Goal: Task Accomplishment & Management: Manage account settings

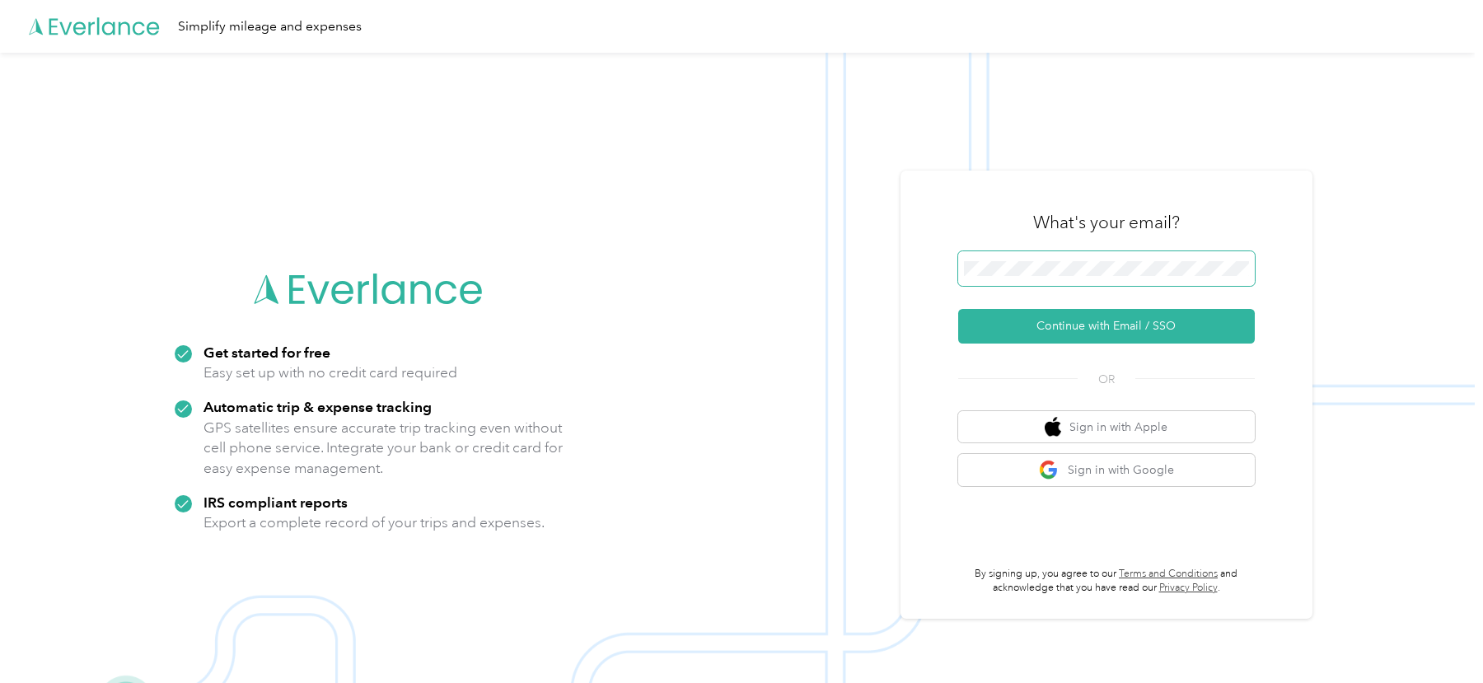
click at [958, 309] on button "Continue with Email / SSO" at bounding box center [1106, 326] width 297 height 35
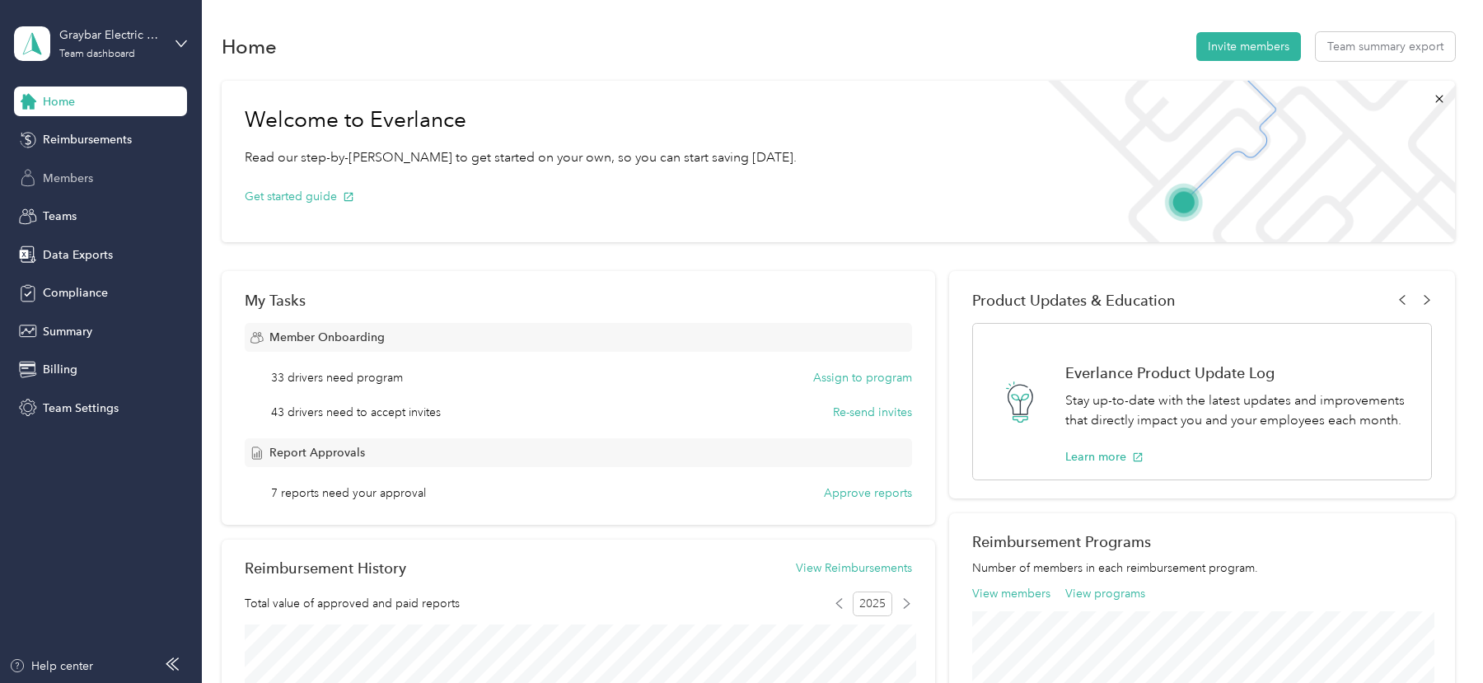
click at [54, 180] on span "Members" at bounding box center [68, 178] width 50 height 17
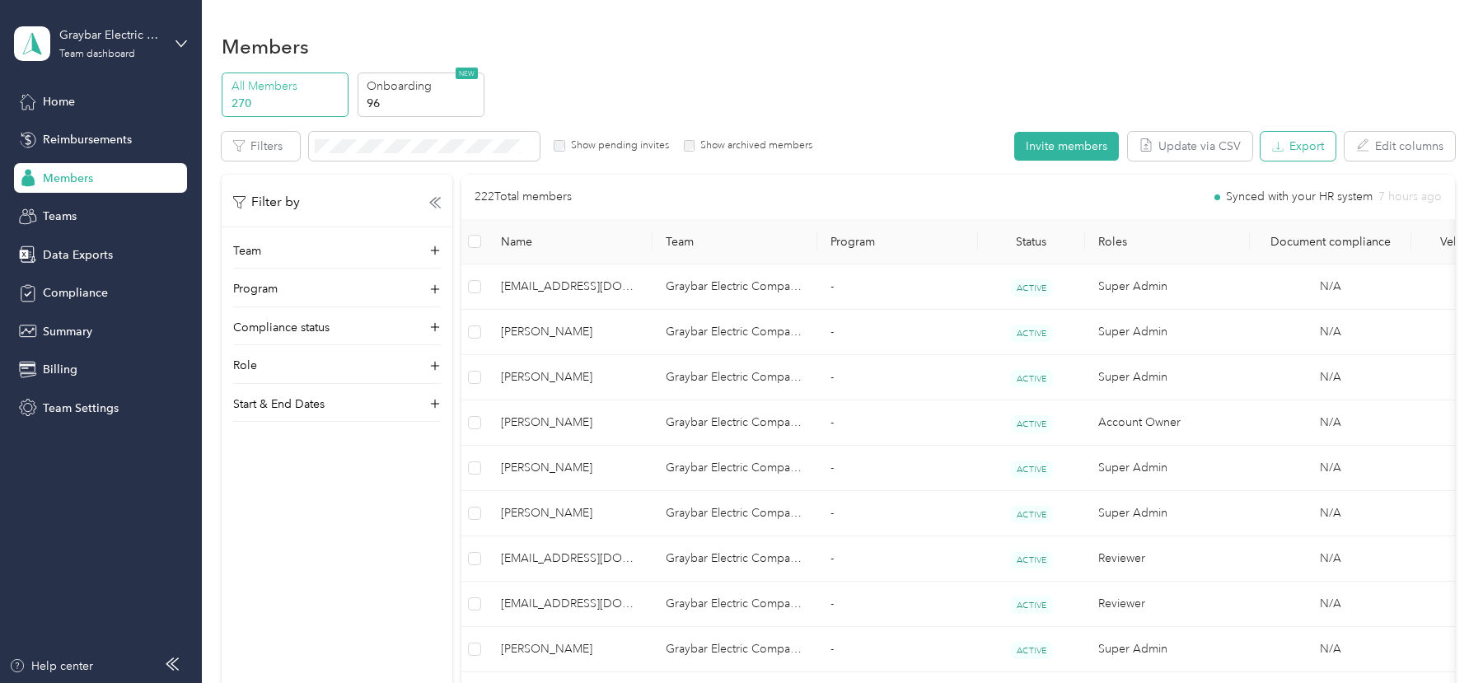
click at [1317, 136] on button "Export" at bounding box center [1298, 146] width 75 height 29
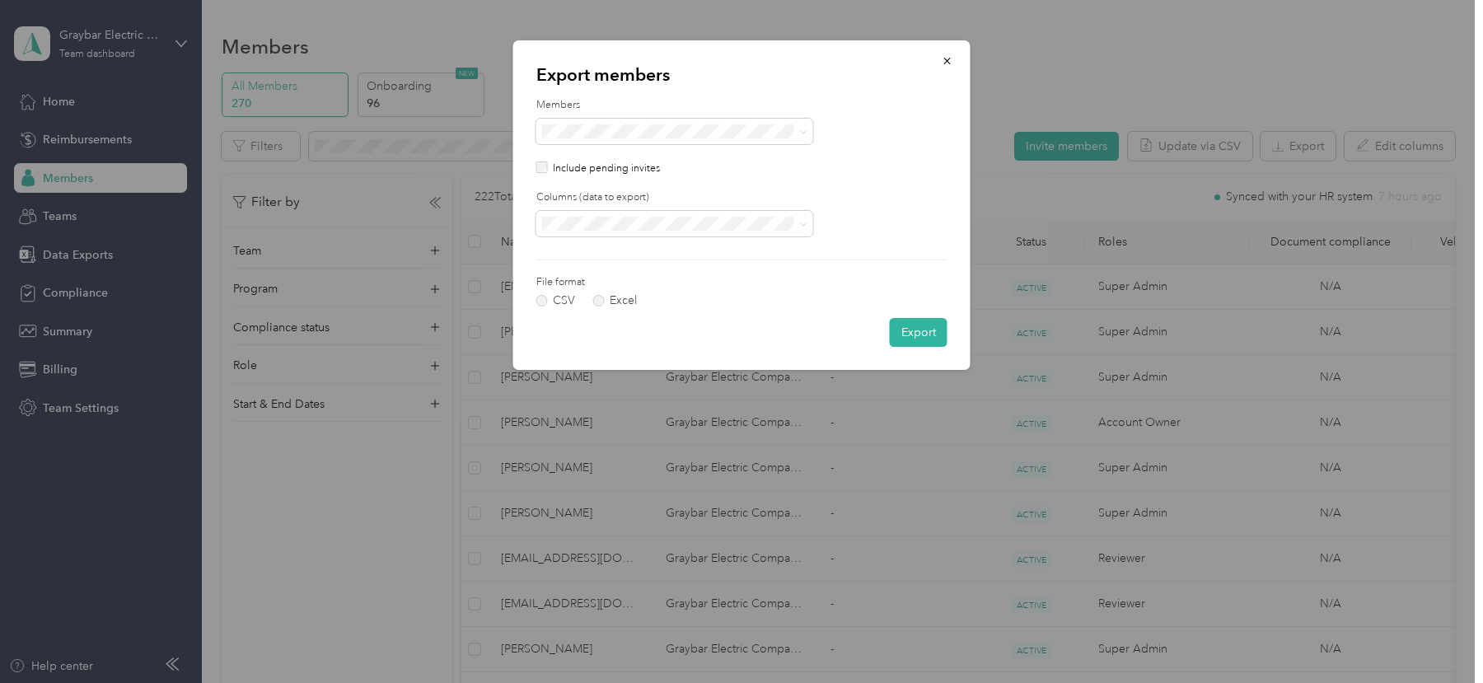
click at [597, 208] on div "Columns (data to export)" at bounding box center [741, 213] width 411 height 46
click at [584, 274] on span "All columns" at bounding box center [577, 280] width 60 height 14
click at [920, 323] on button "Export" at bounding box center [919, 332] width 58 height 29
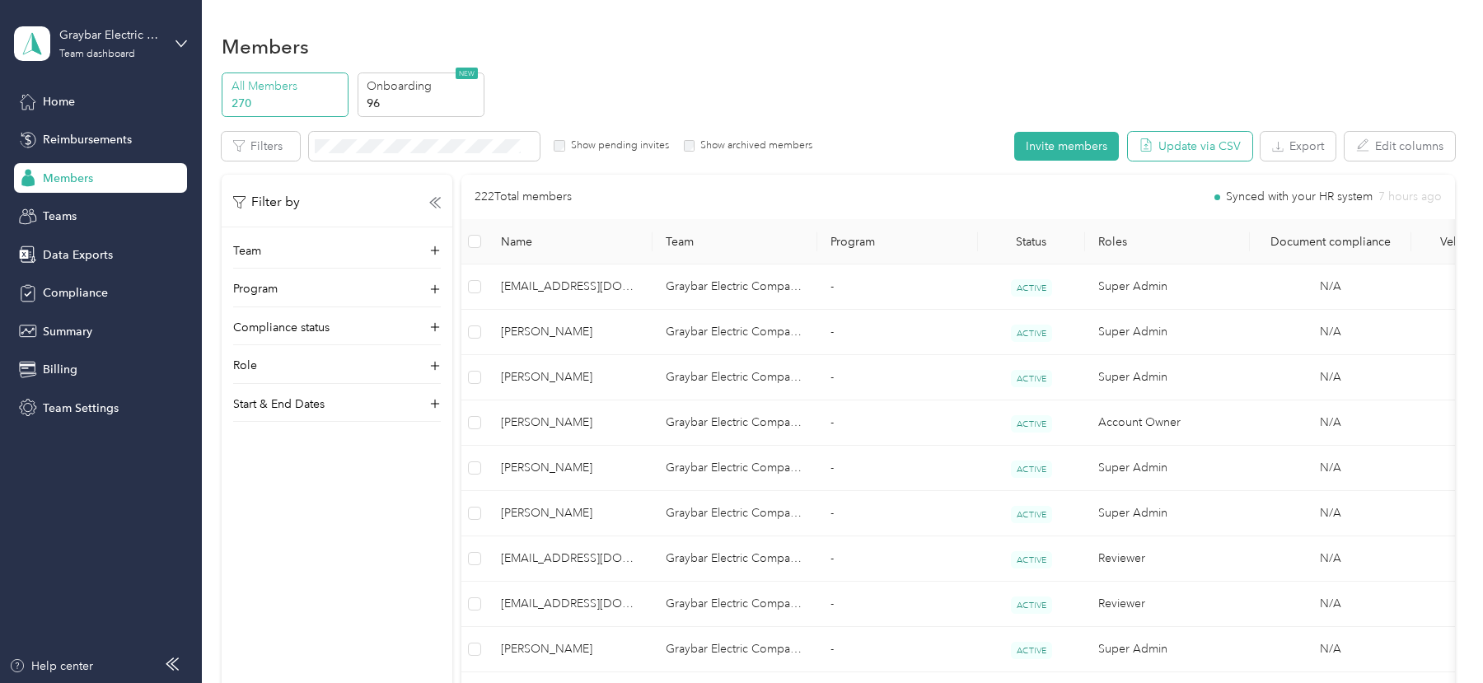
click at [1224, 147] on button "Update via CSV" at bounding box center [1190, 146] width 124 height 29
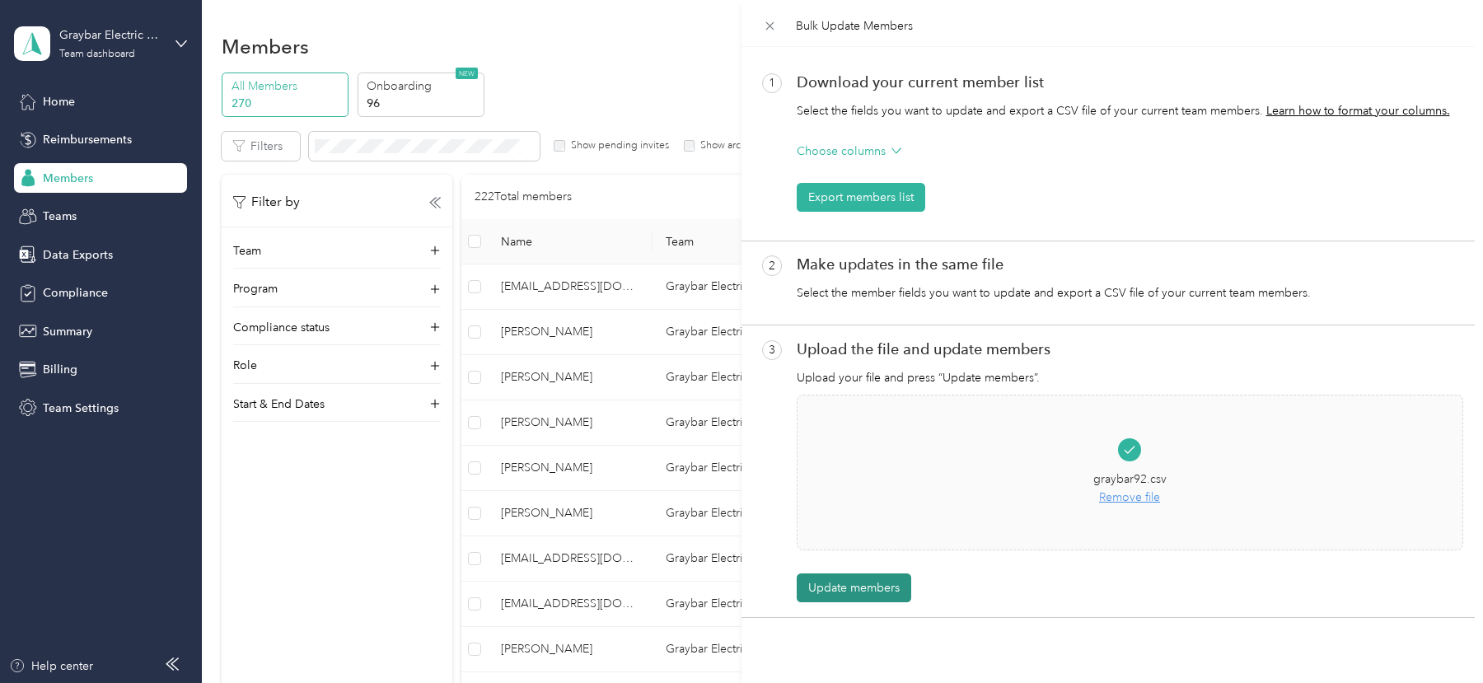
click at [856, 574] on button "Update members" at bounding box center [854, 588] width 115 height 29
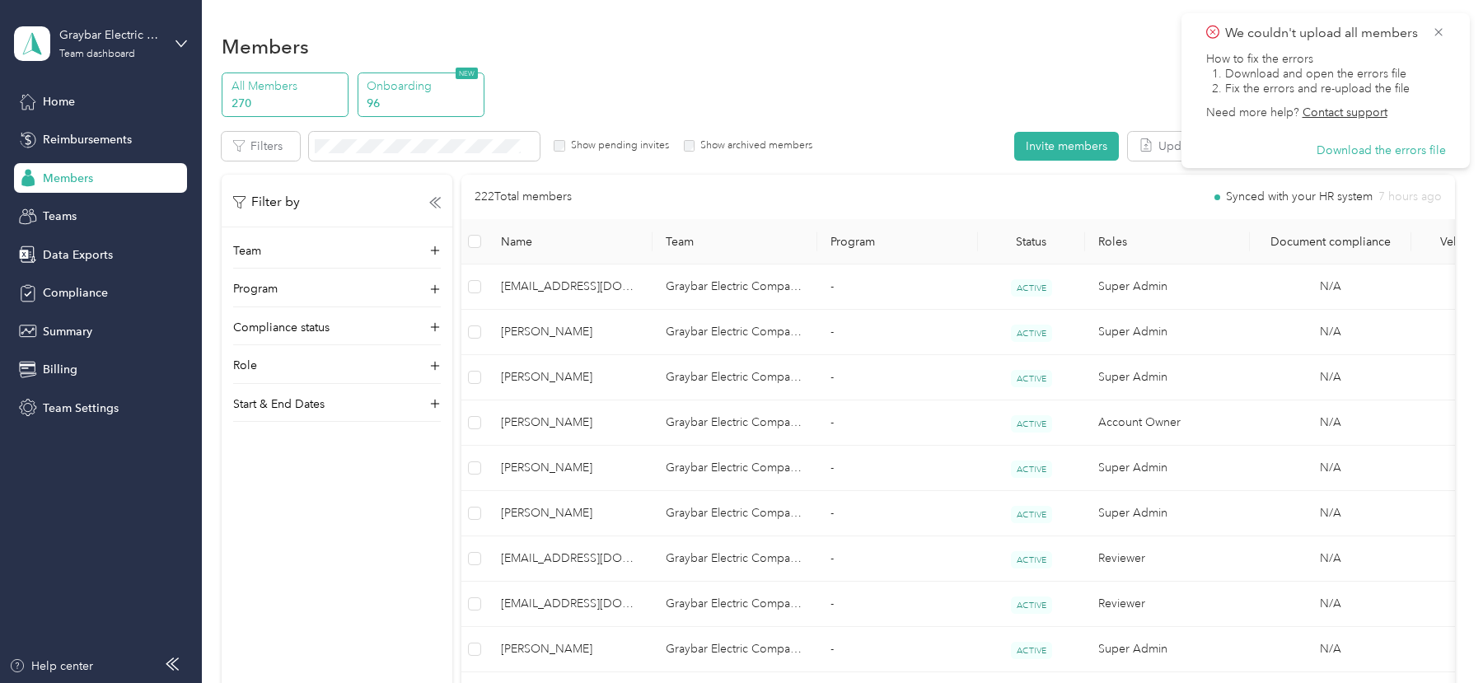
click at [463, 102] on p "96" at bounding box center [423, 103] width 112 height 17
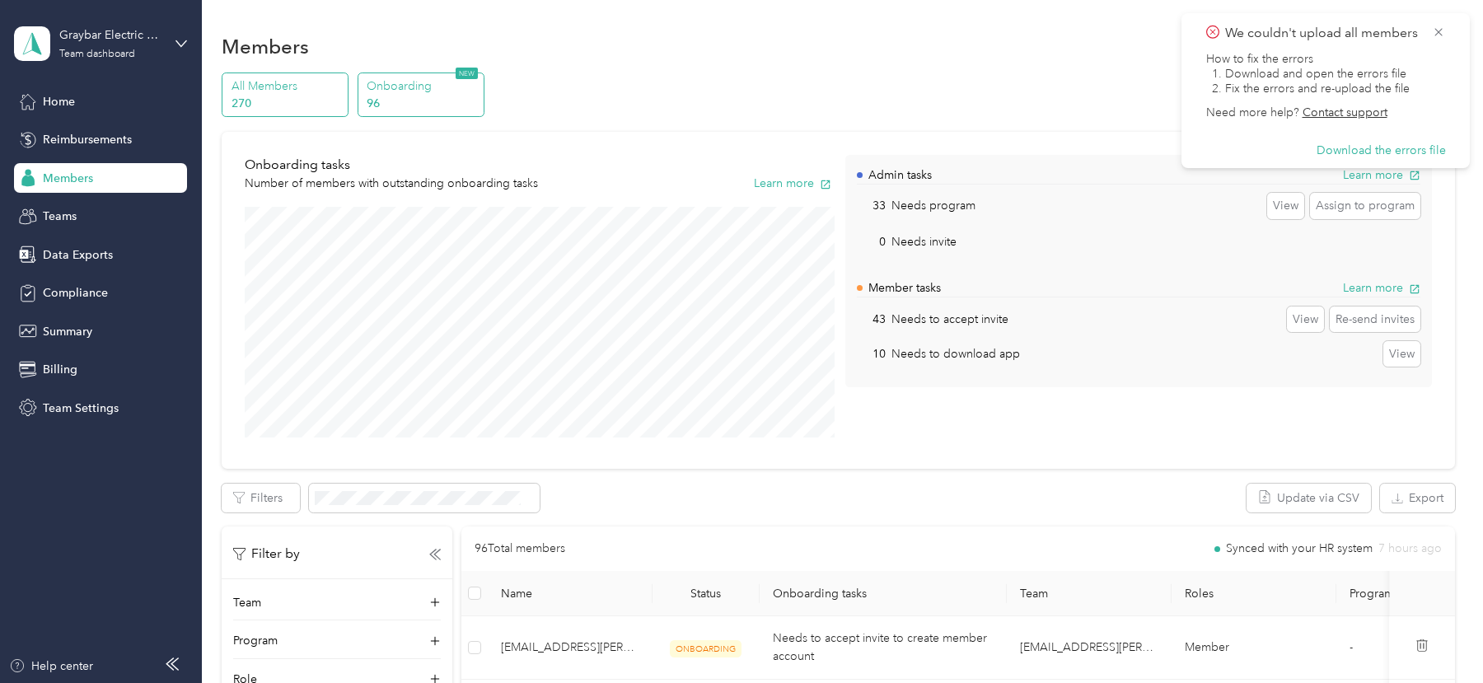
click at [321, 99] on p "270" at bounding box center [288, 103] width 112 height 17
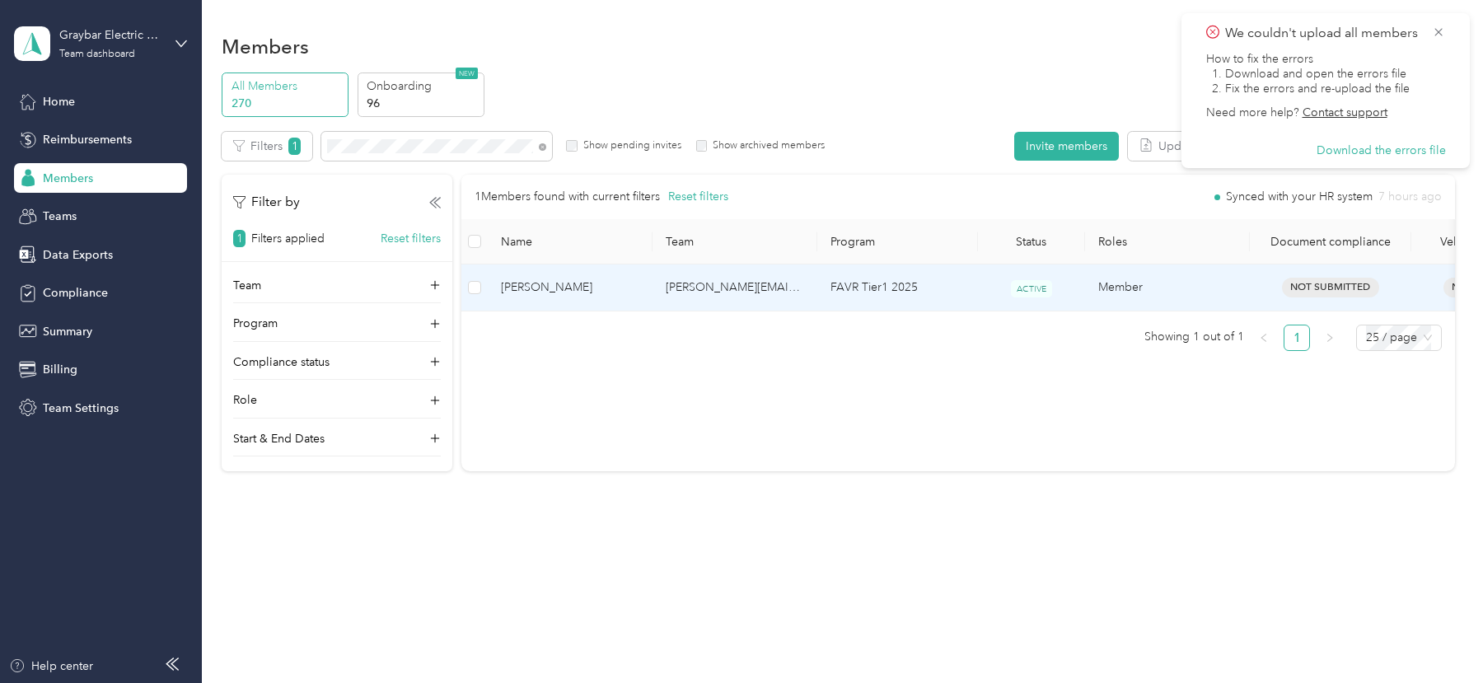
click at [1072, 302] on td "ACTIVE" at bounding box center [1031, 288] width 107 height 46
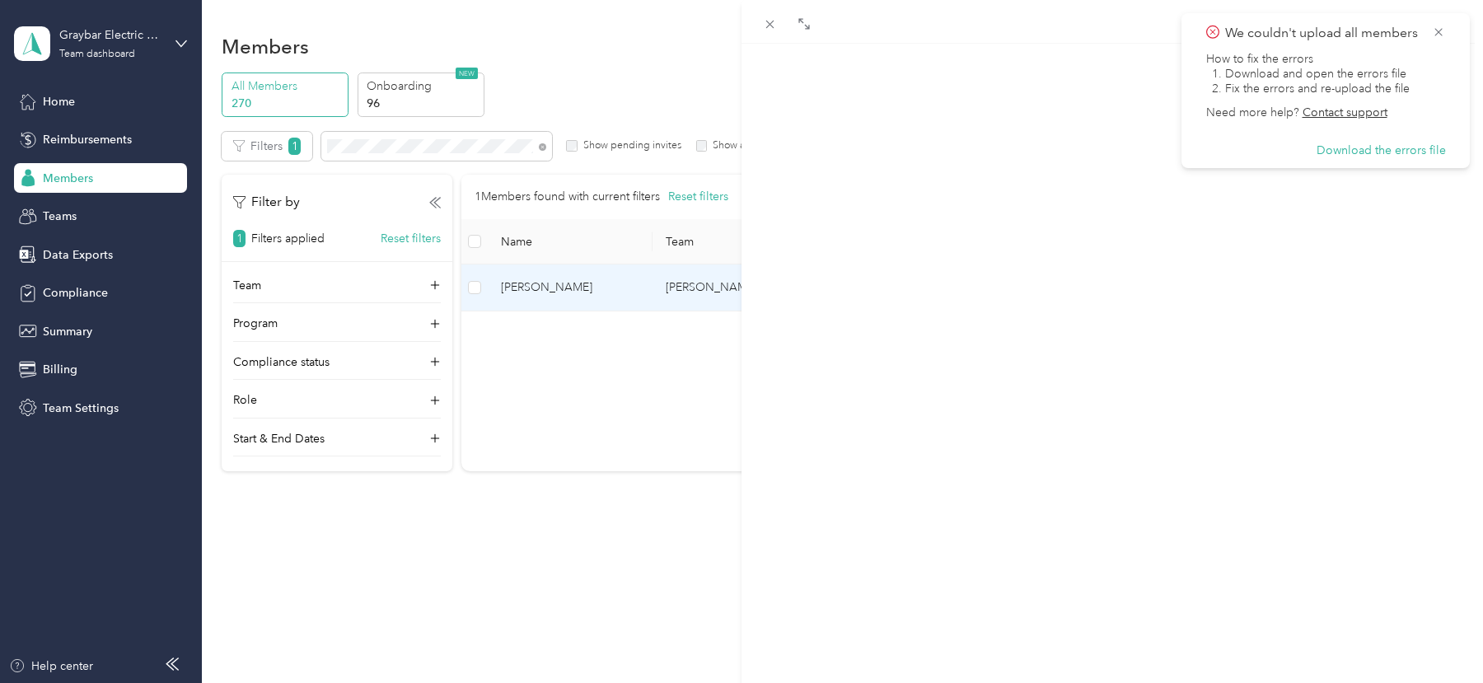
click at [949, 114] on span "Member info" at bounding box center [980, 109] width 77 height 16
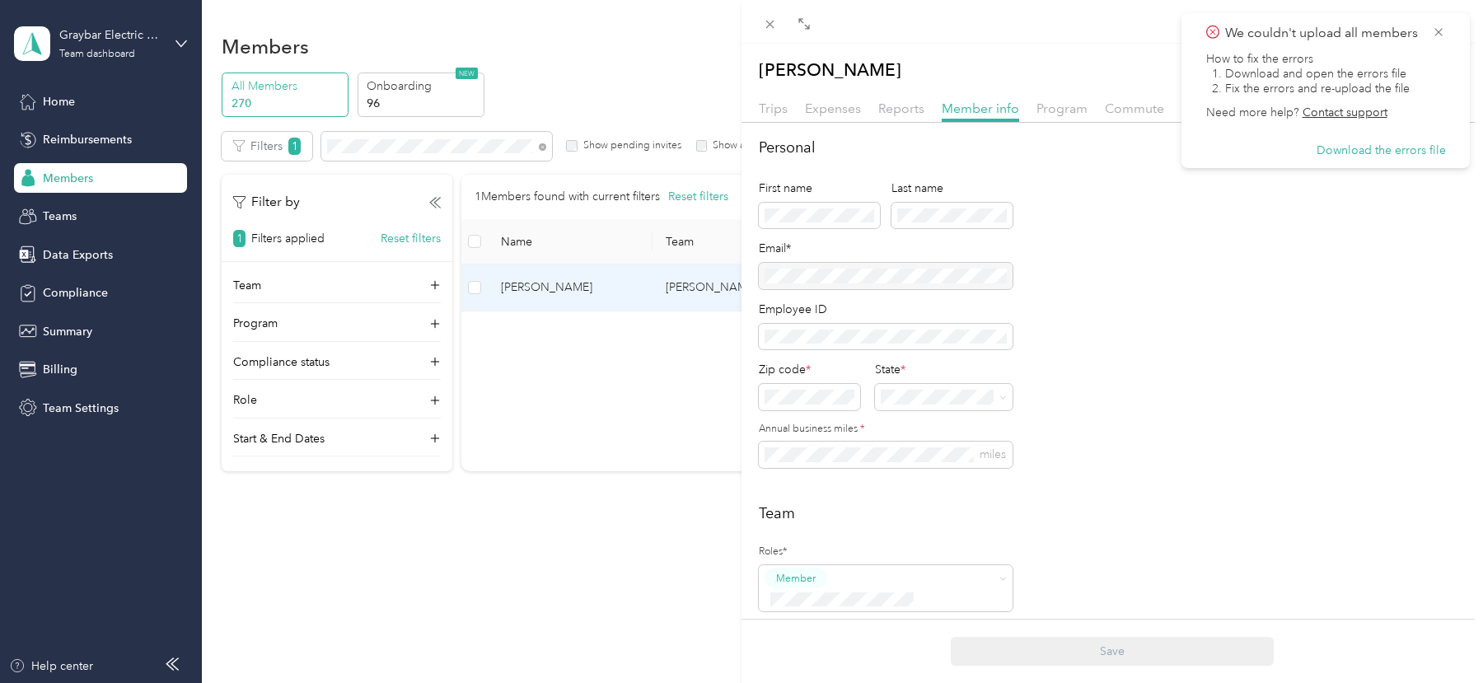
click at [1439, 22] on div "We couldn't upload all members How to fix the errors 1. Download and open the e…" at bounding box center [1326, 90] width 288 height 155
click at [1439, 32] on icon at bounding box center [1439, 31] width 7 height 7
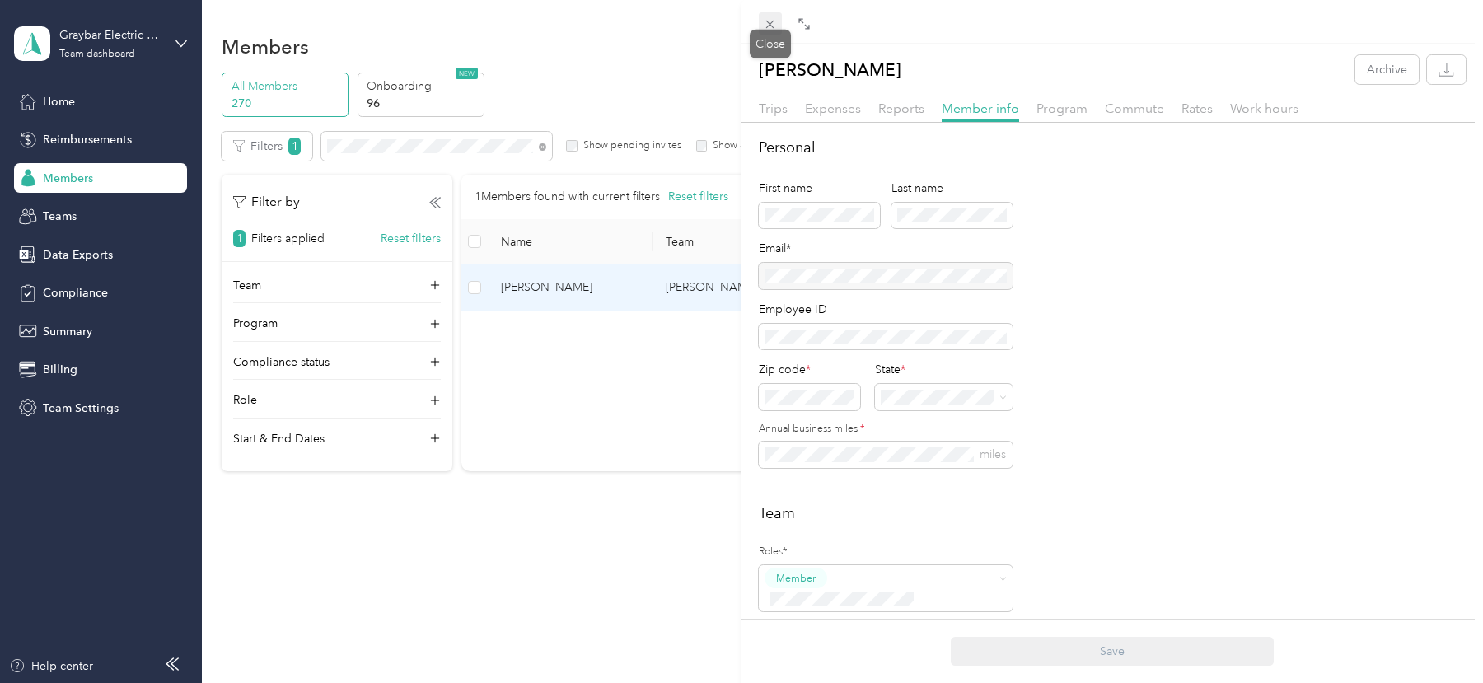
click at [773, 23] on icon at bounding box center [770, 24] width 14 height 14
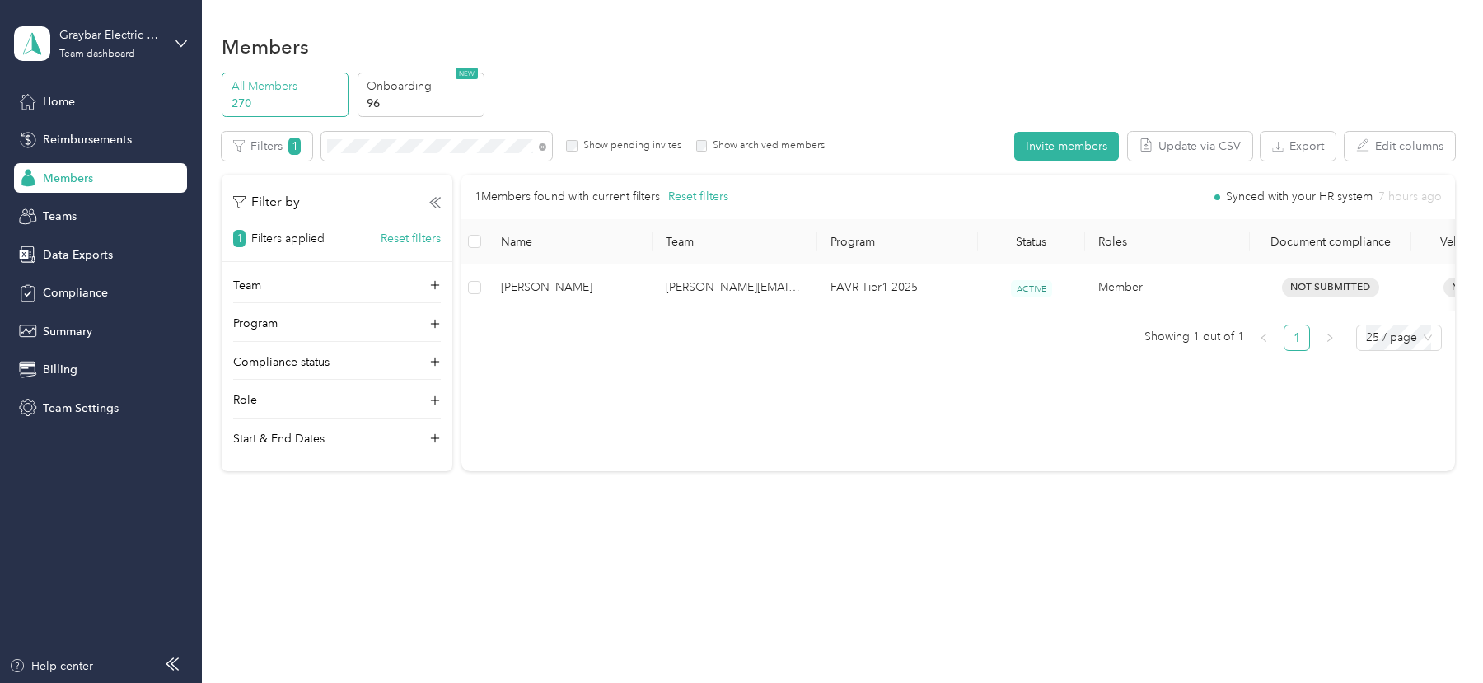
click at [1231, 129] on div "All Members 270 Onboarding 96 NEW Edit role Edit team Edit program Export Selec…" at bounding box center [838, 280] width 1233 height 414
click at [1230, 133] on button "Update via CSV" at bounding box center [1190, 146] width 124 height 29
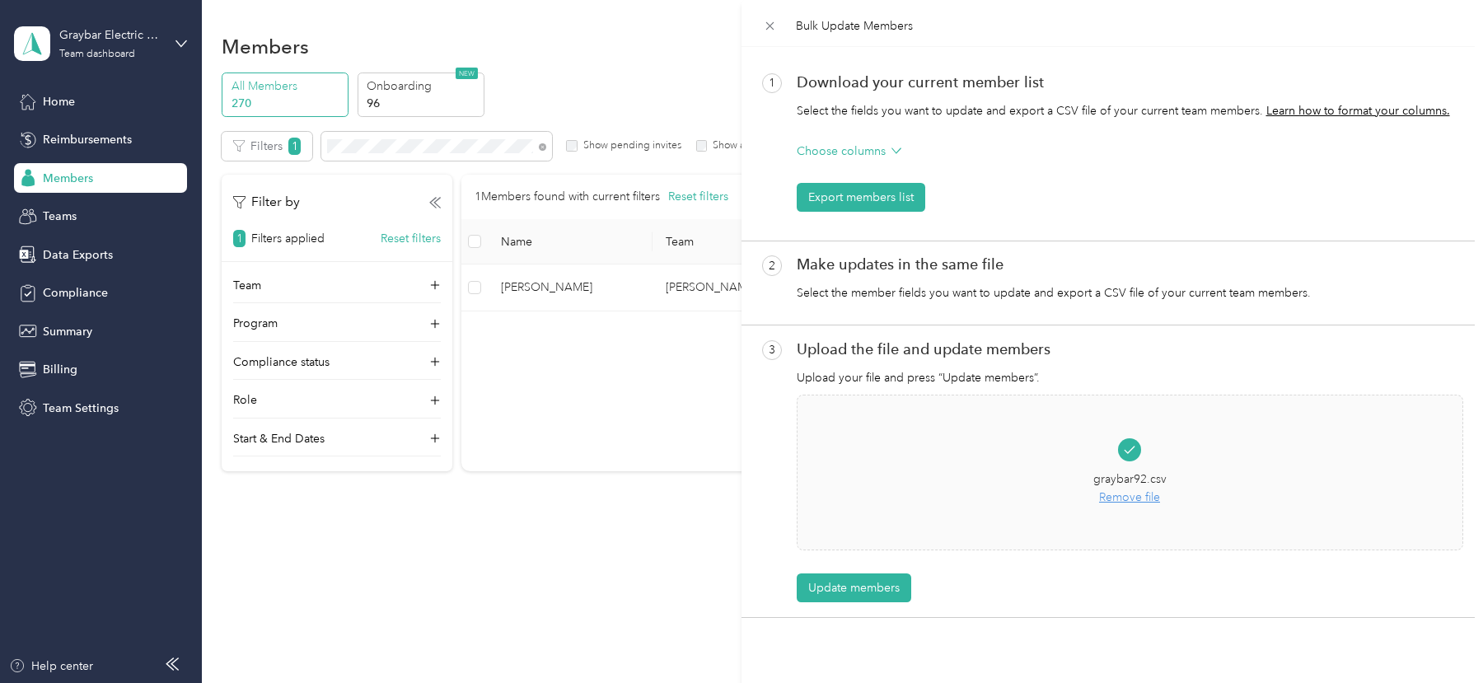
click at [860, 603] on div "3 Upload the file and update members Upload your file and press “Update members…" at bounding box center [1113, 472] width 742 height 293
click at [849, 588] on button "Update members" at bounding box center [854, 588] width 115 height 29
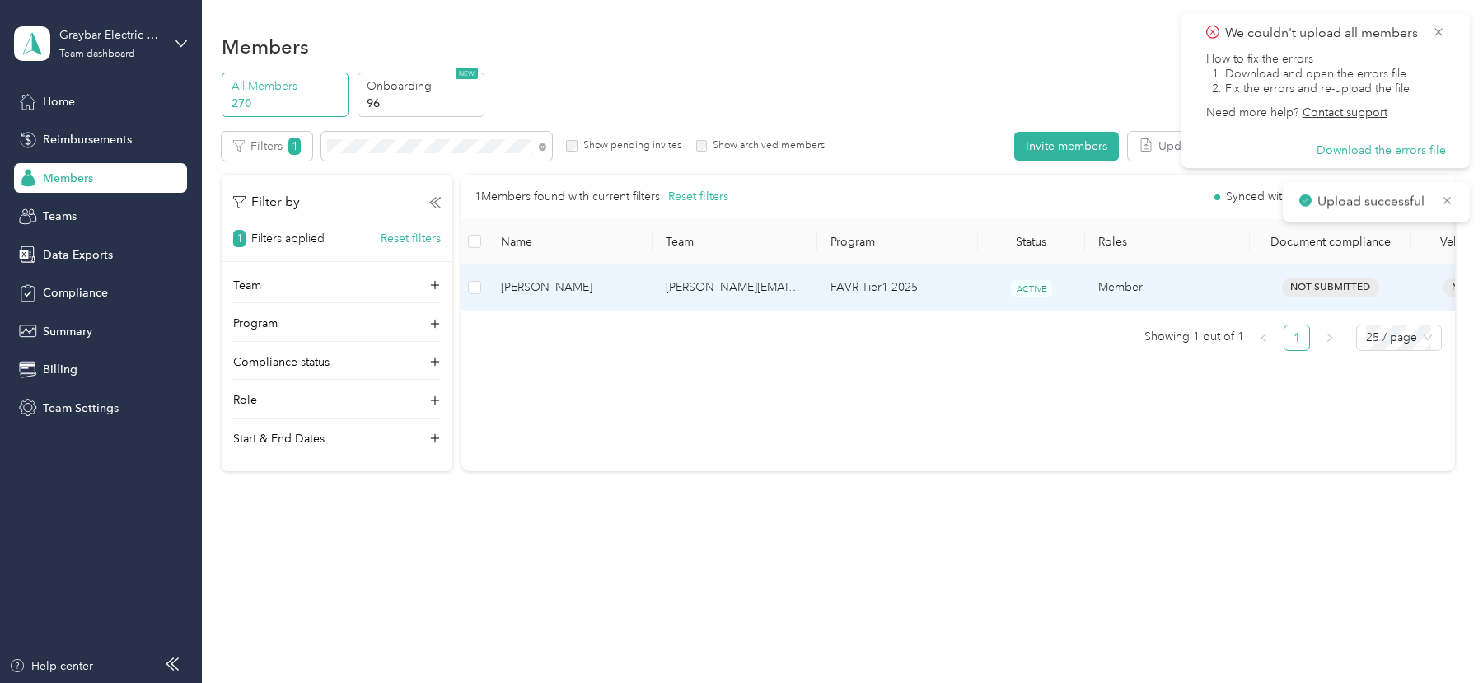
click at [1166, 270] on td "Member" at bounding box center [1167, 288] width 165 height 46
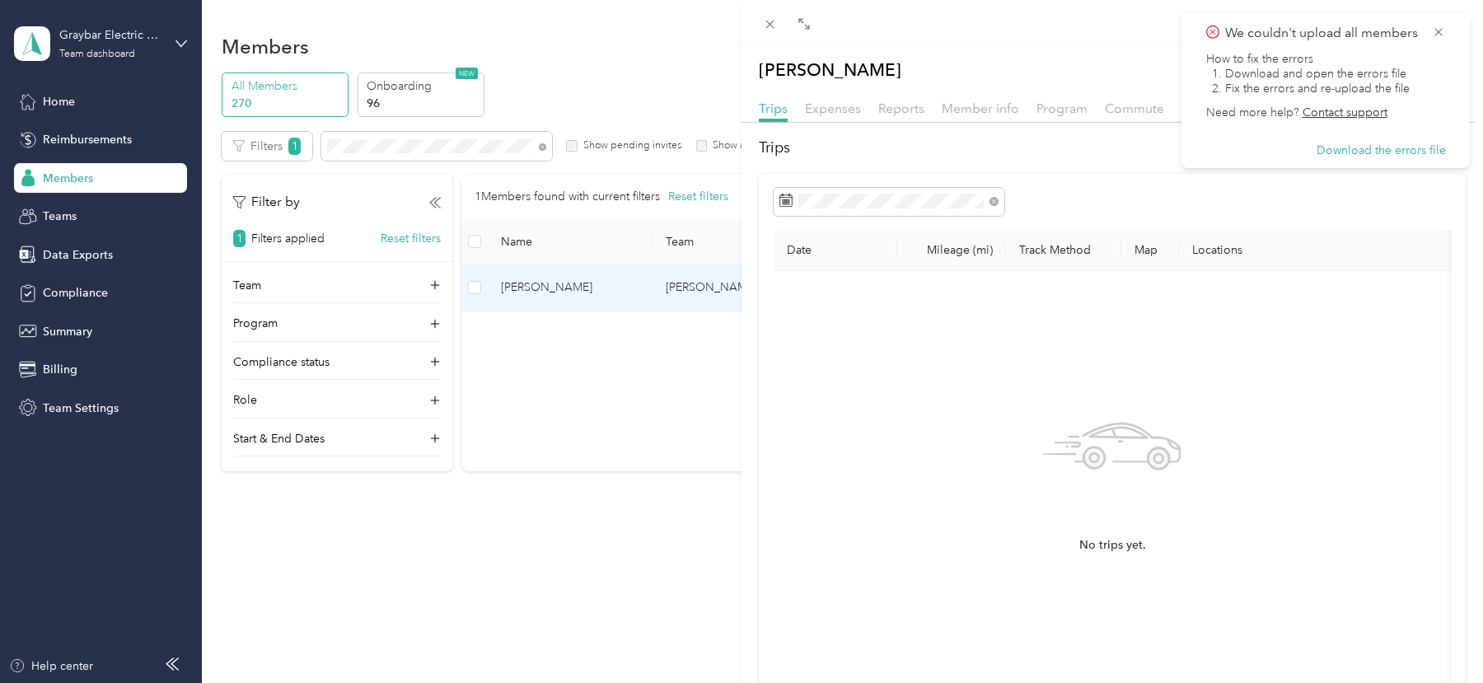
click at [992, 96] on div "[PERSON_NAME] Archive Trips Expenses Reports Member info Program Commute Rates …" at bounding box center [1113, 409] width 742 height 708
click at [981, 105] on span "Member info" at bounding box center [980, 109] width 77 height 16
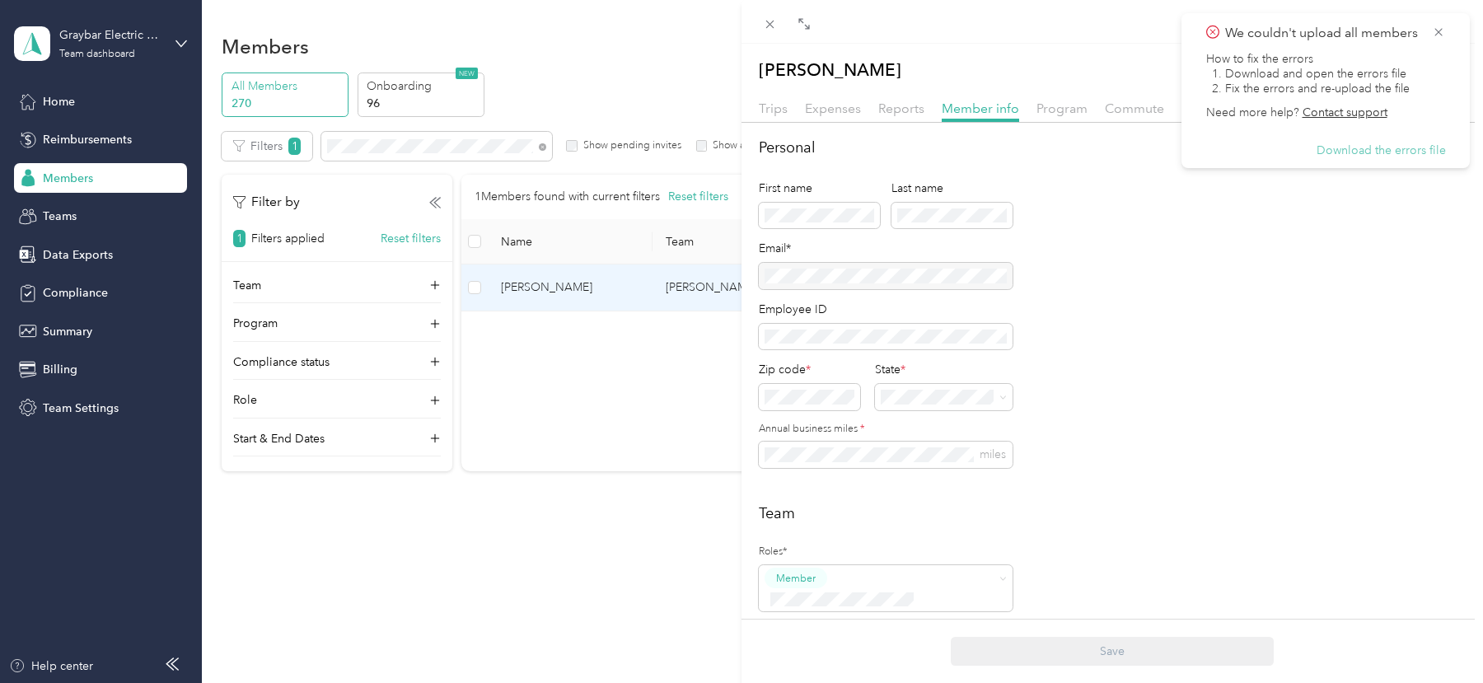
click at [1415, 149] on button "Download the errors file" at bounding box center [1381, 150] width 129 height 15
click at [769, 682] on div "Drag to resize Click to close [PERSON_NAME] Archive Trips Expenses Reports Memb…" at bounding box center [737, 683] width 1475 height 0
click at [768, 18] on icon at bounding box center [770, 24] width 14 height 14
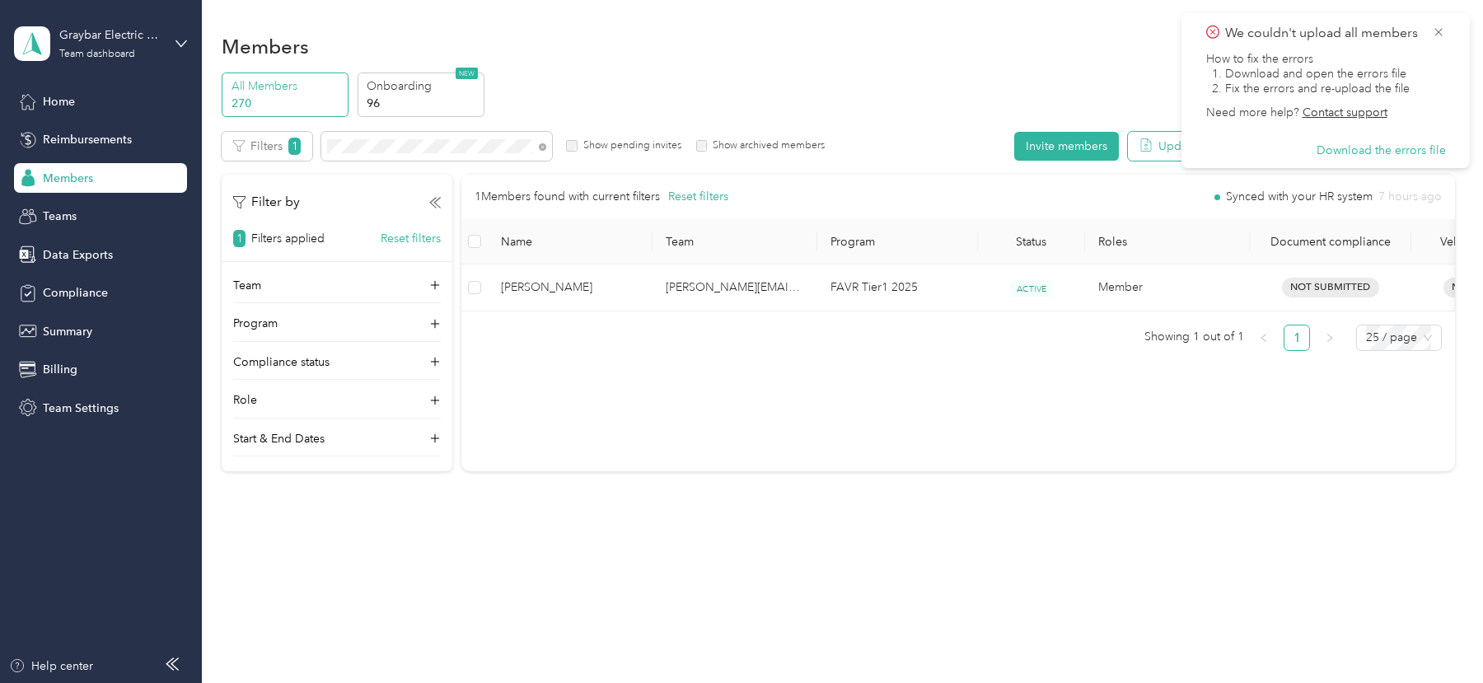
click at [1149, 140] on icon "button" at bounding box center [1146, 144] width 13 height 13
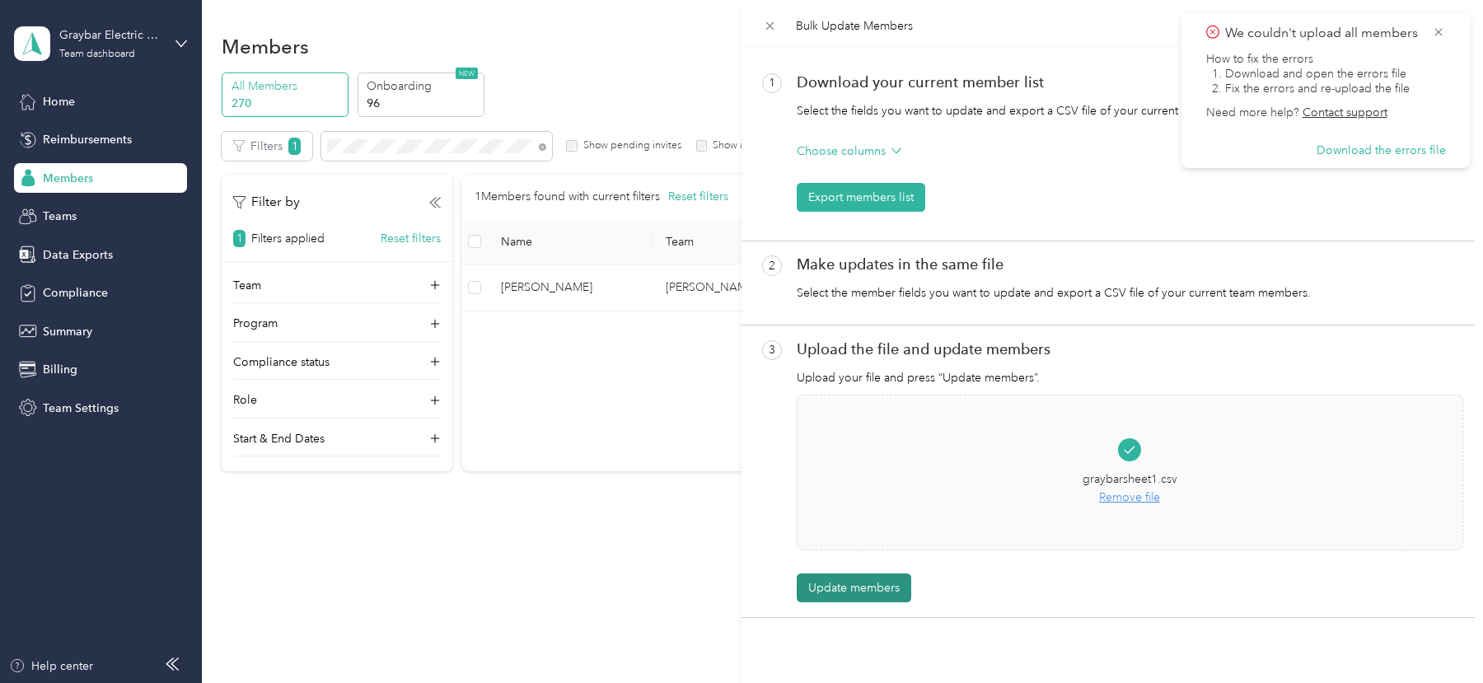
click at [879, 588] on button "Update members" at bounding box center [854, 588] width 115 height 29
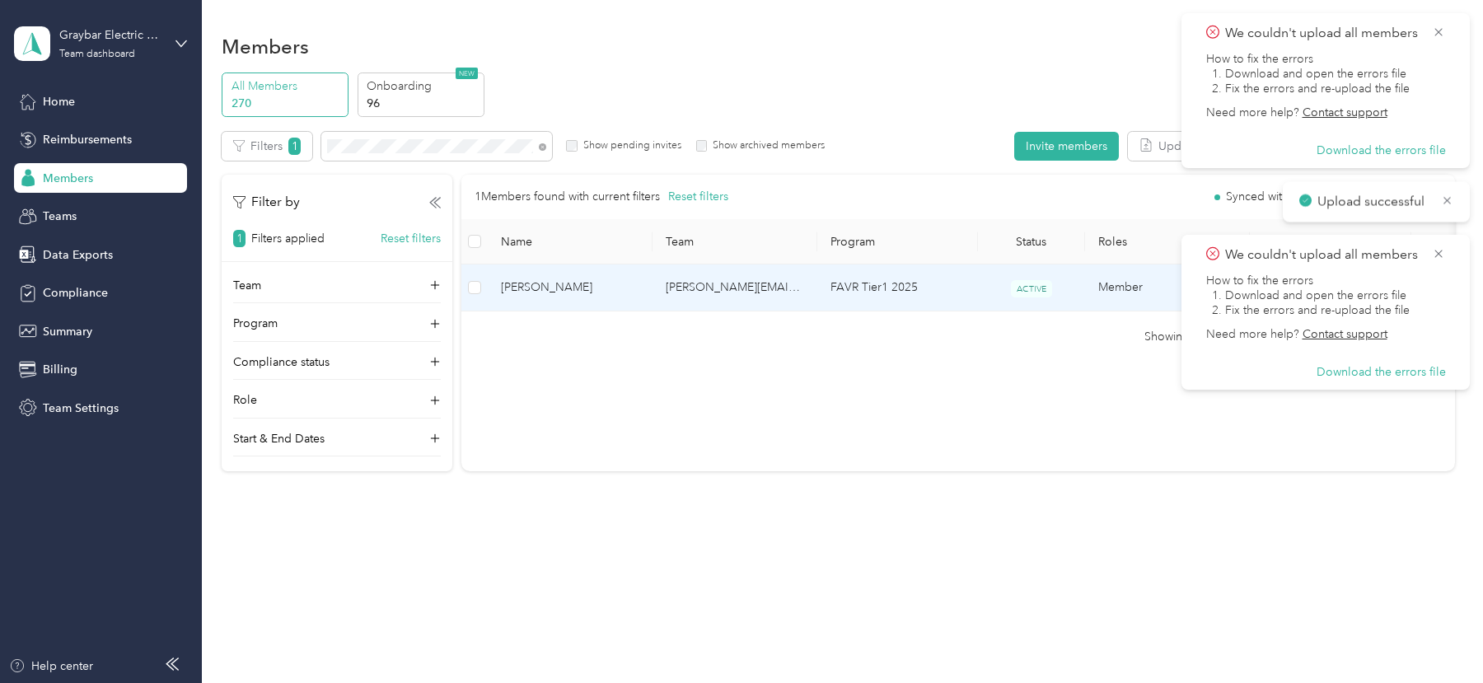
click at [919, 304] on td "FAVR Tier1 2025" at bounding box center [897, 288] width 161 height 46
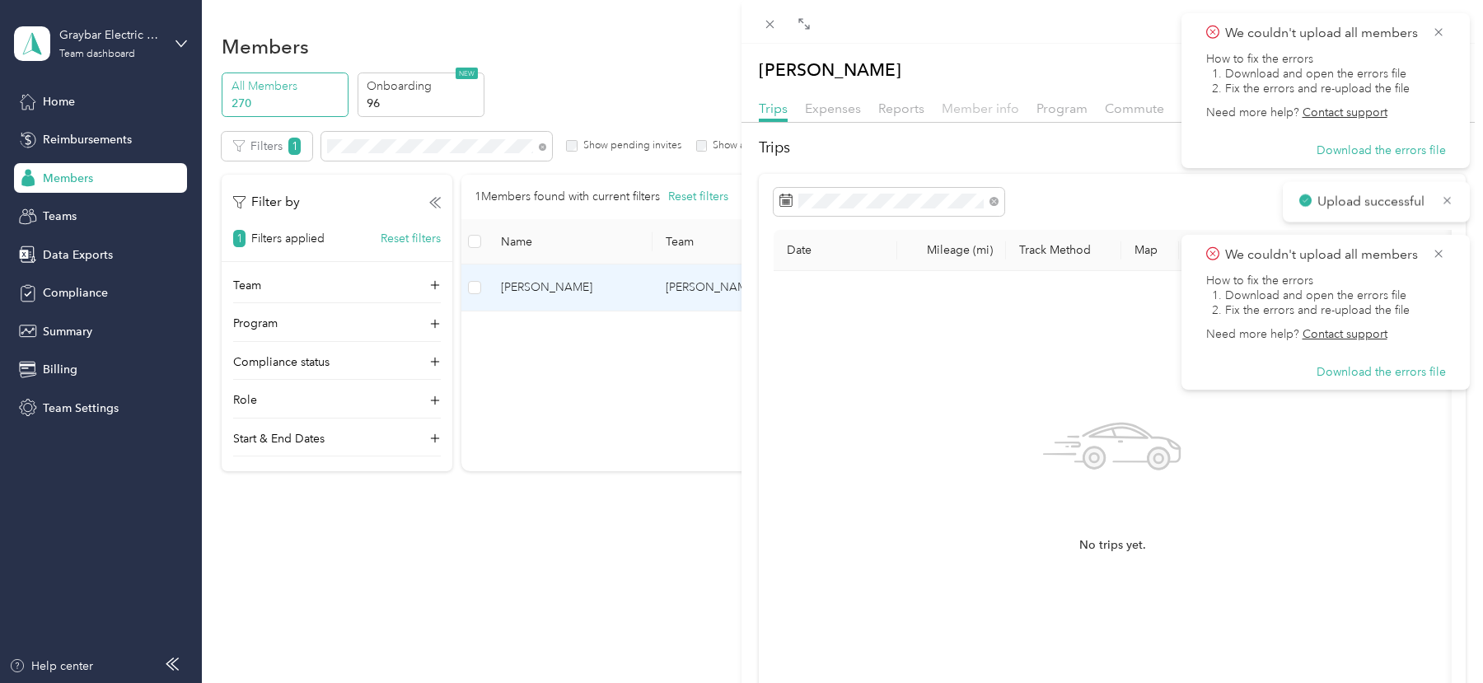
click at [969, 113] on span "Member info" at bounding box center [980, 109] width 77 height 16
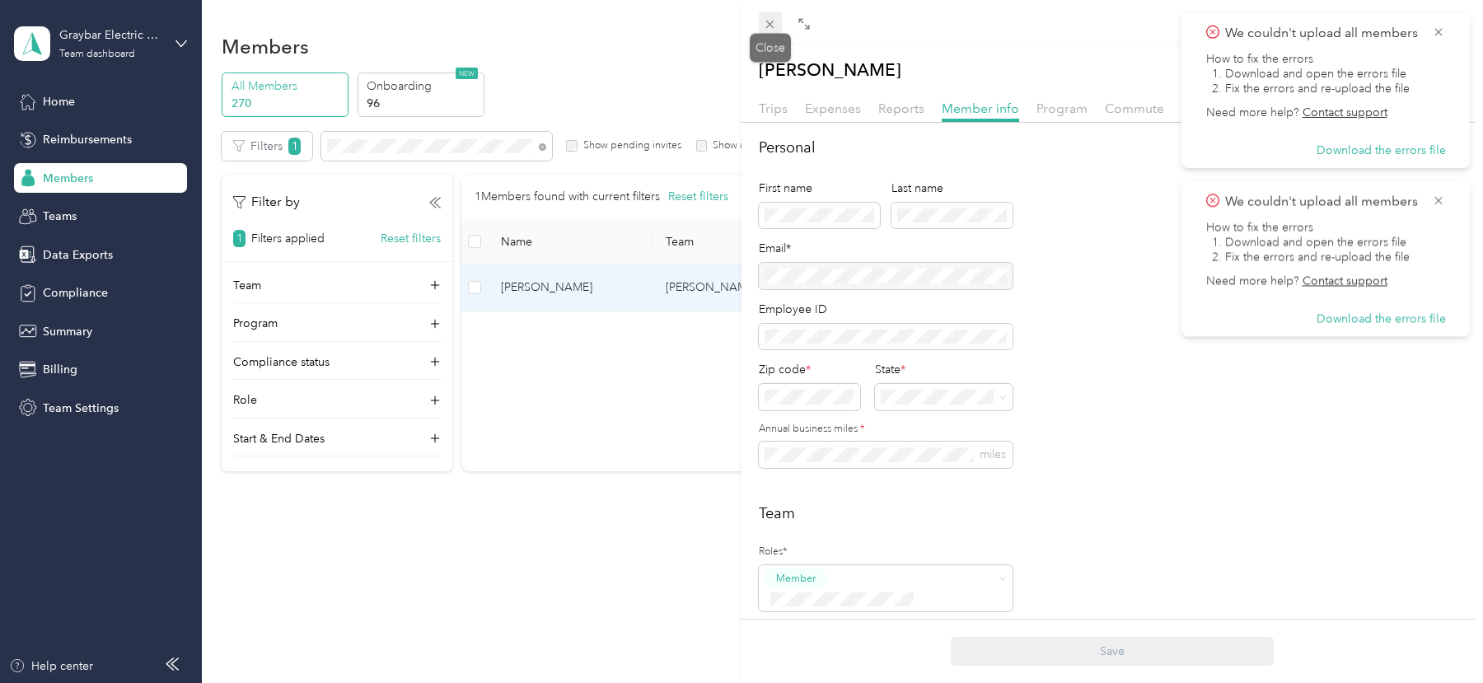
click at [775, 18] on icon at bounding box center [770, 24] width 14 height 14
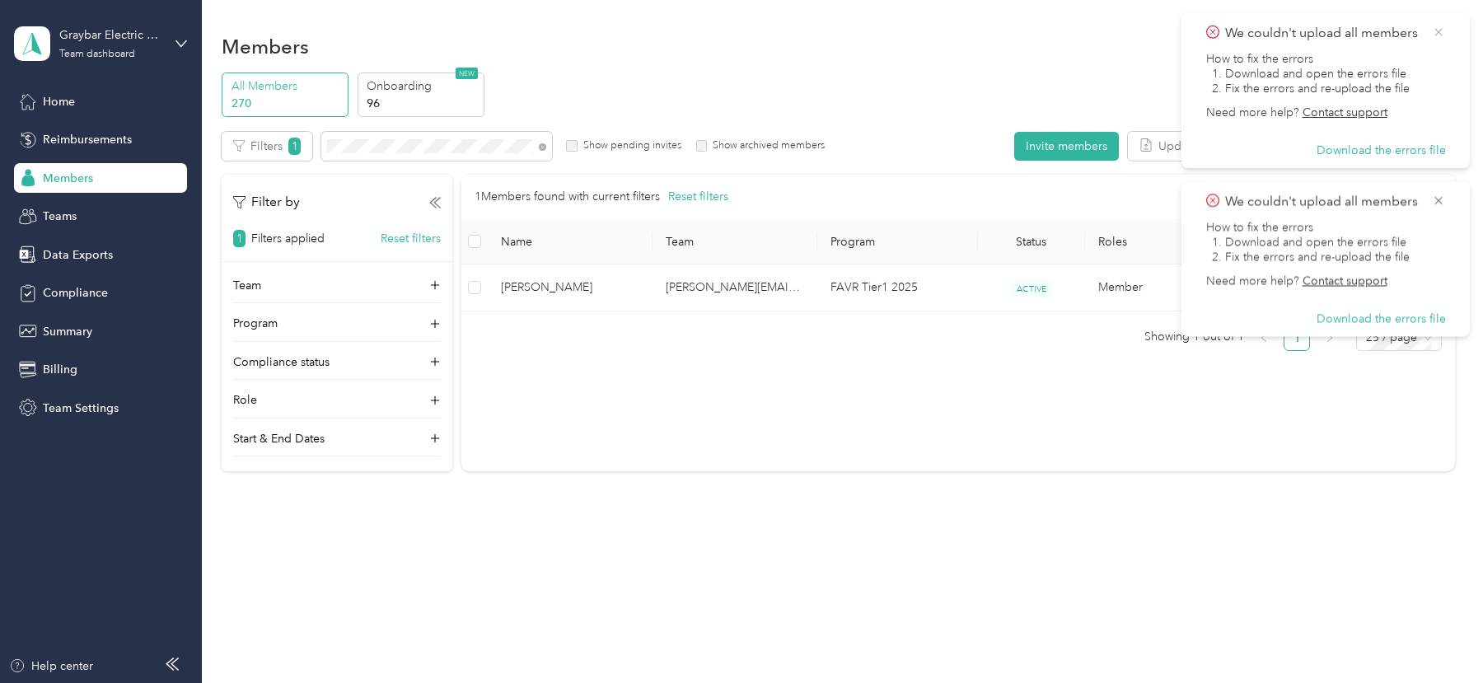
click at [1436, 35] on icon at bounding box center [1438, 32] width 13 height 15
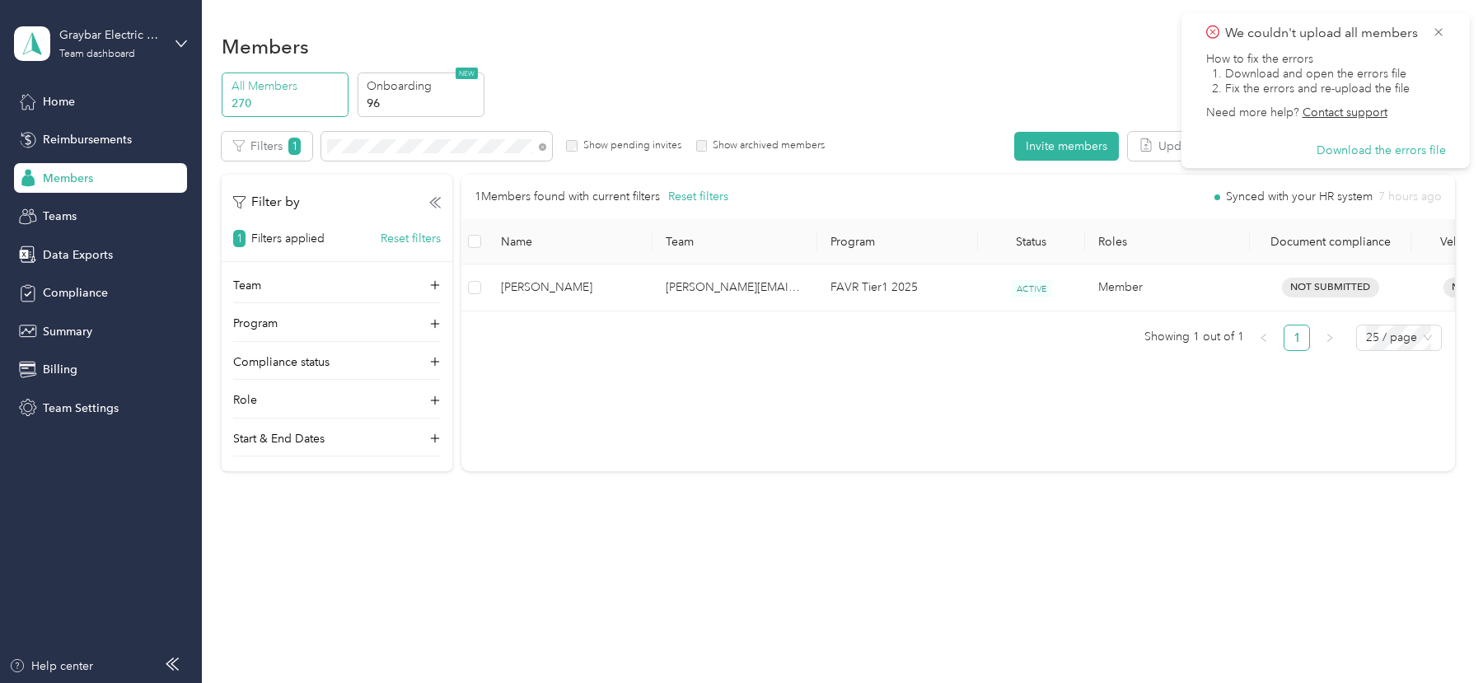
click at [1436, 35] on icon at bounding box center [1438, 32] width 13 height 15
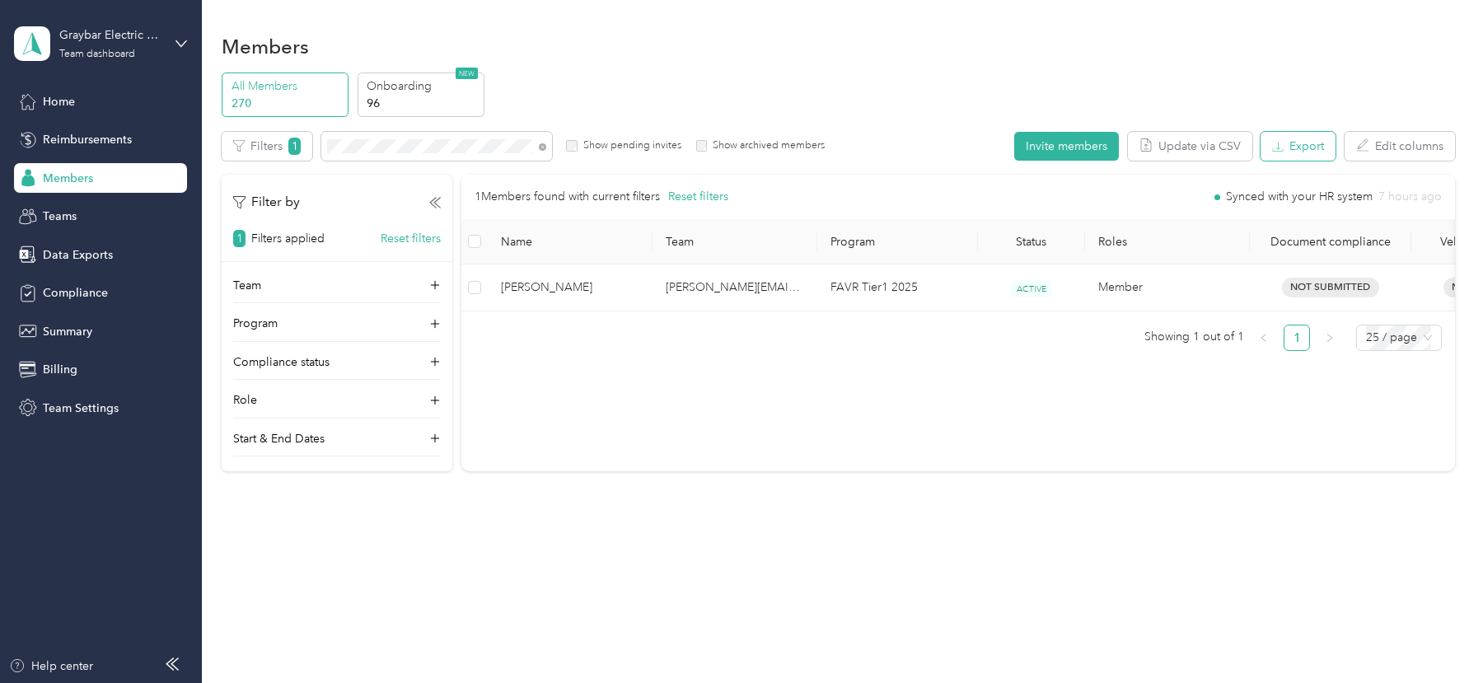
click at [1311, 143] on button "Export" at bounding box center [1298, 146] width 75 height 29
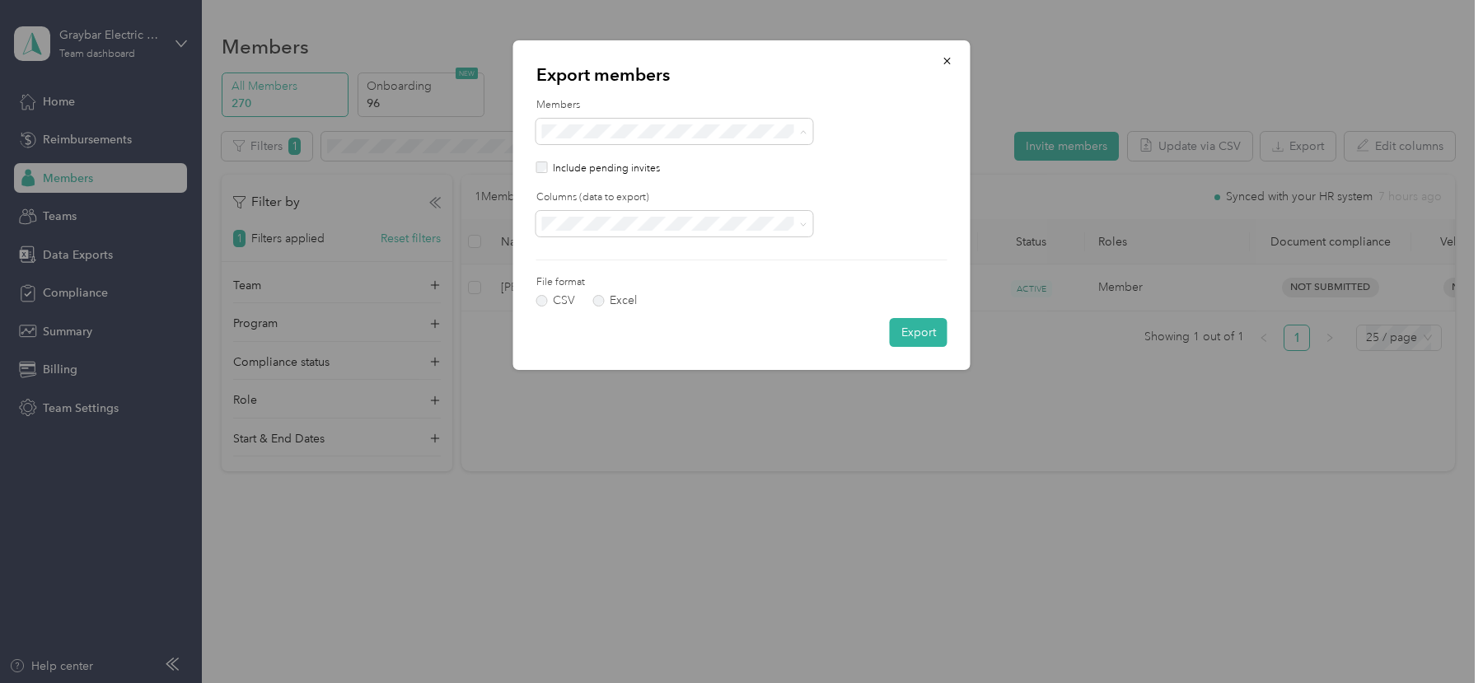
click at [588, 184] on span "All members" at bounding box center [580, 189] width 66 height 14
click at [585, 287] on li "All columns" at bounding box center [674, 281] width 277 height 29
click at [546, 174] on div at bounding box center [542, 169] width 12 height 14
click at [918, 332] on button "Export" at bounding box center [919, 332] width 58 height 29
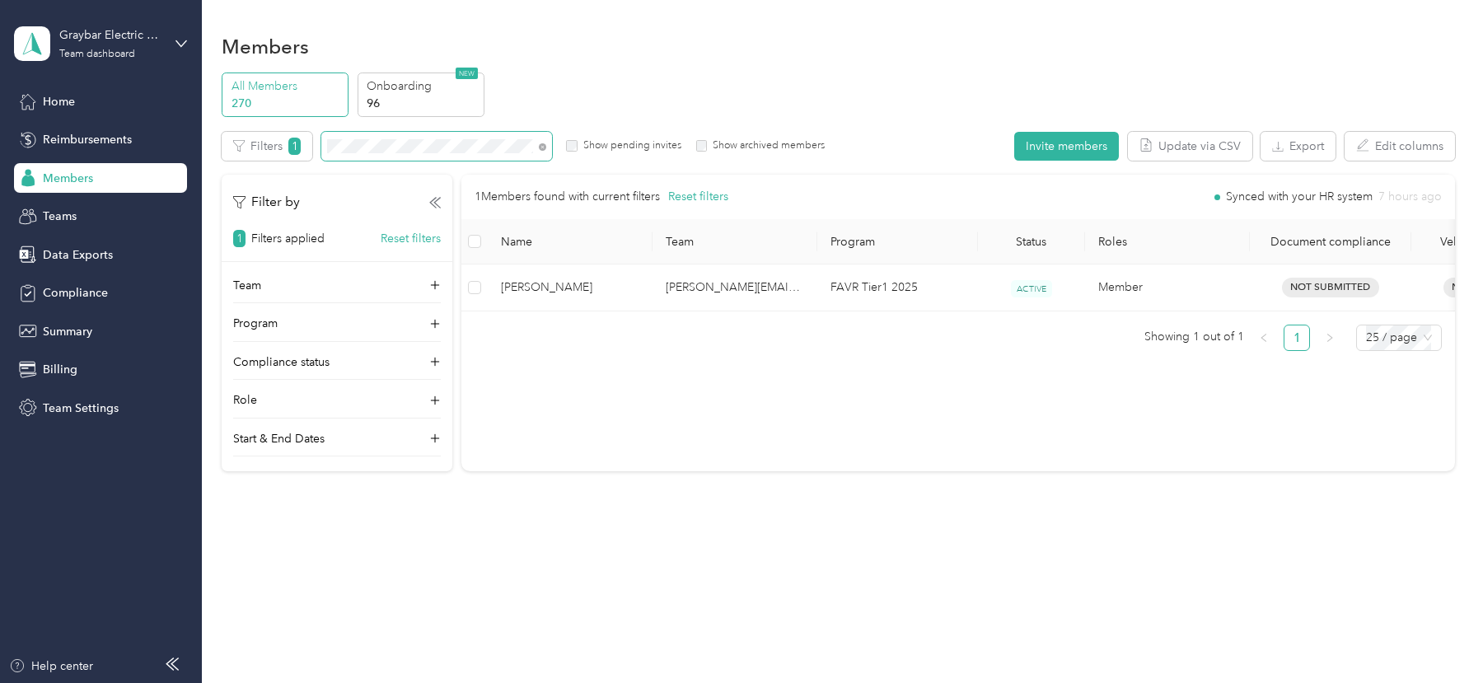
click at [370, 153] on span at bounding box center [436, 146] width 231 height 29
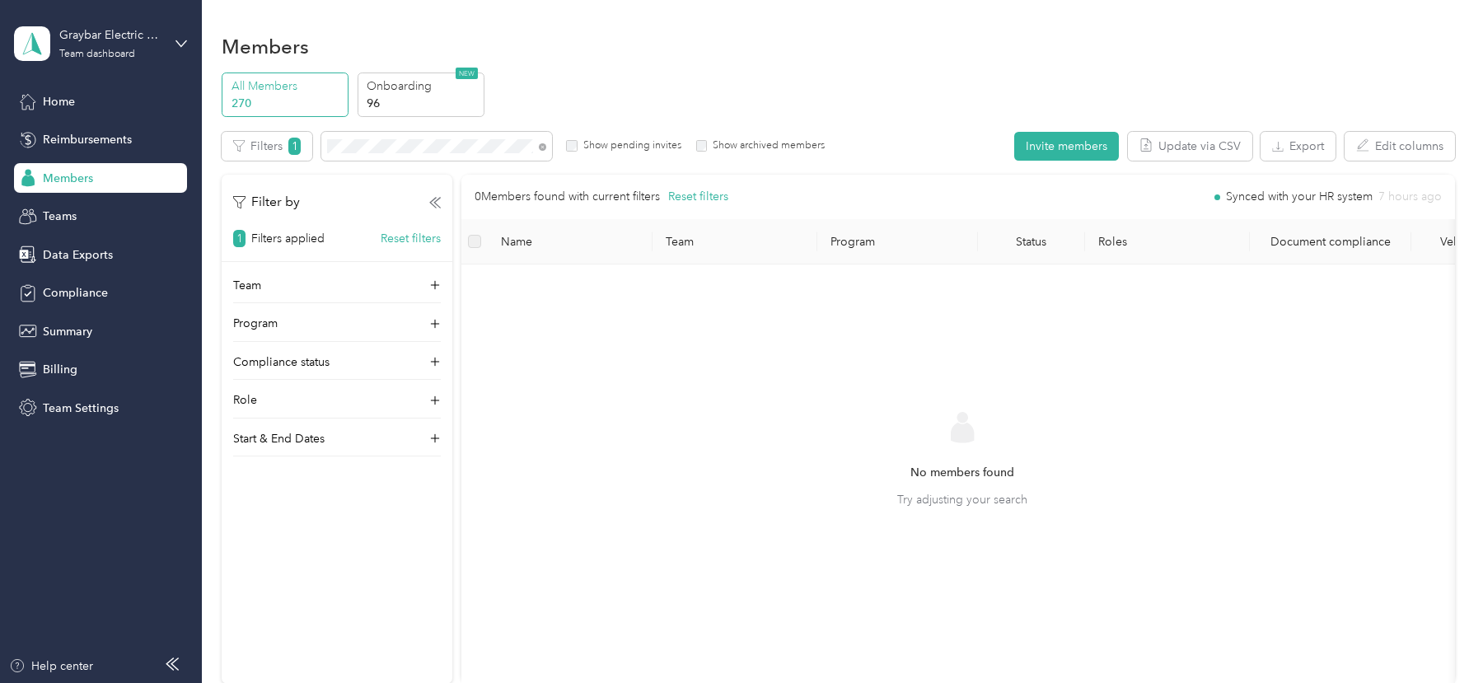
click at [583, 152] on div "Filters 1 Show pending invites Show archived members" at bounding box center [523, 146] width 603 height 29
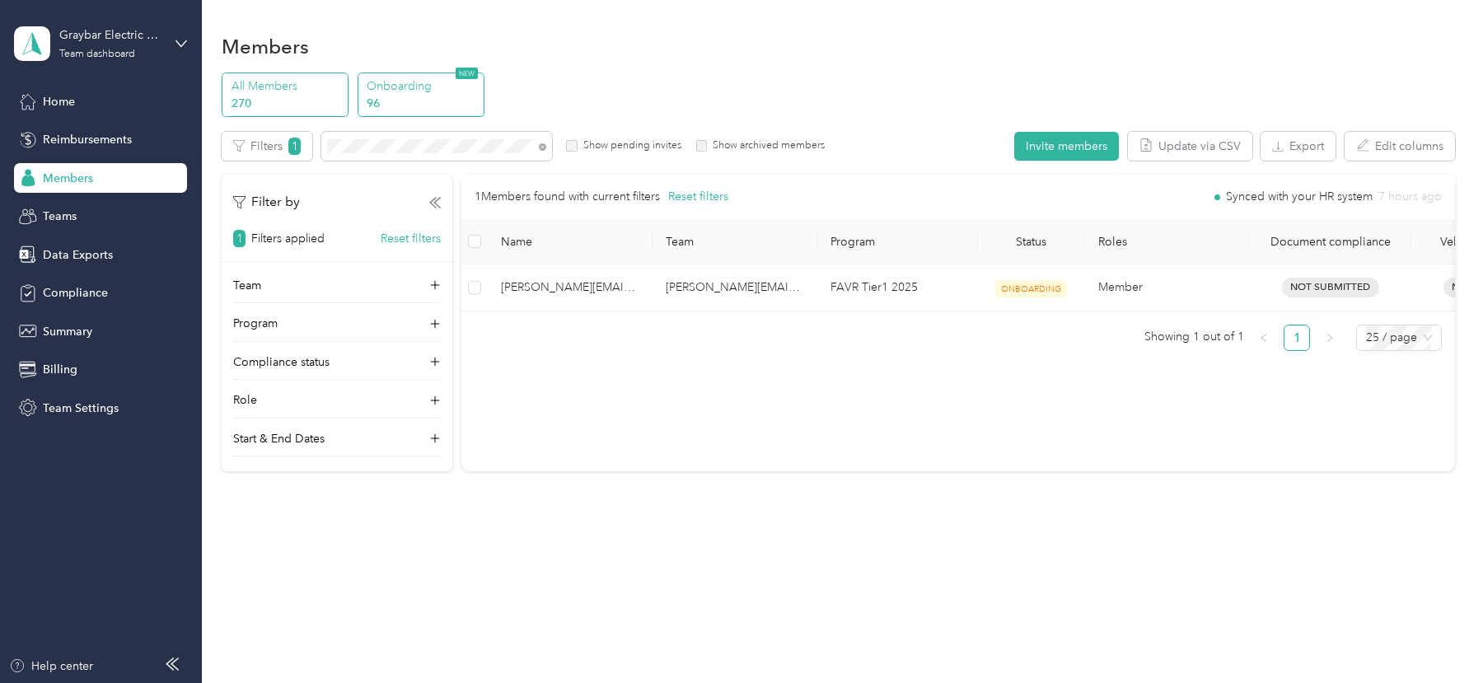
click at [400, 87] on p "Onboarding" at bounding box center [423, 85] width 112 height 17
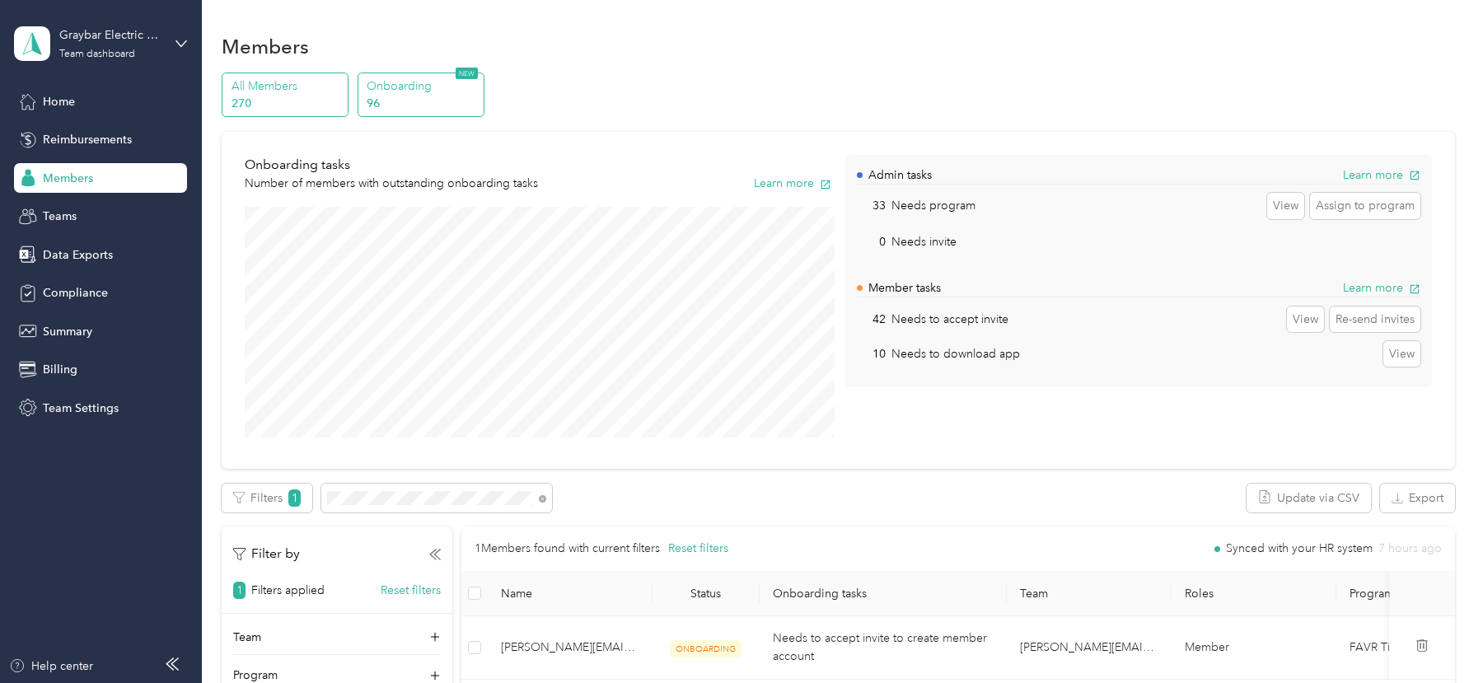
click at [316, 98] on p "270" at bounding box center [288, 103] width 112 height 17
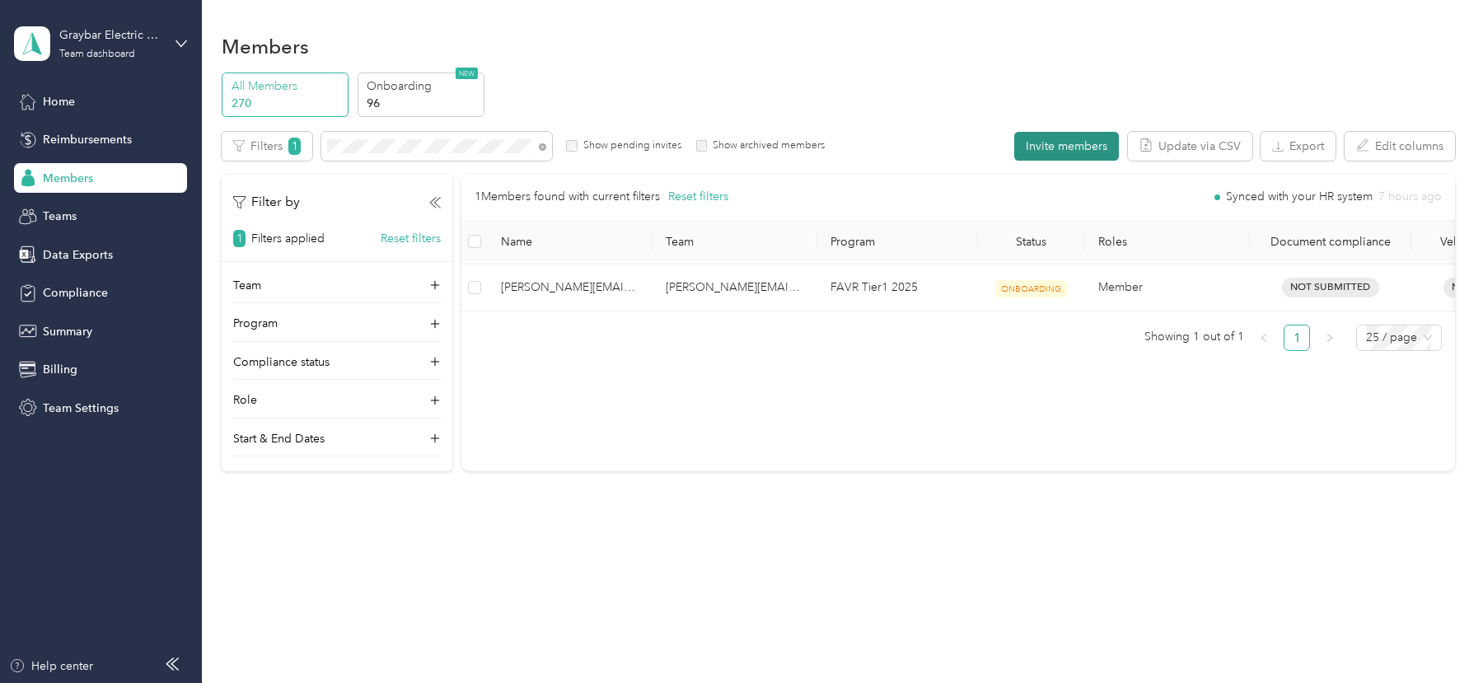
click at [1056, 156] on button "Invite members" at bounding box center [1066, 146] width 105 height 29
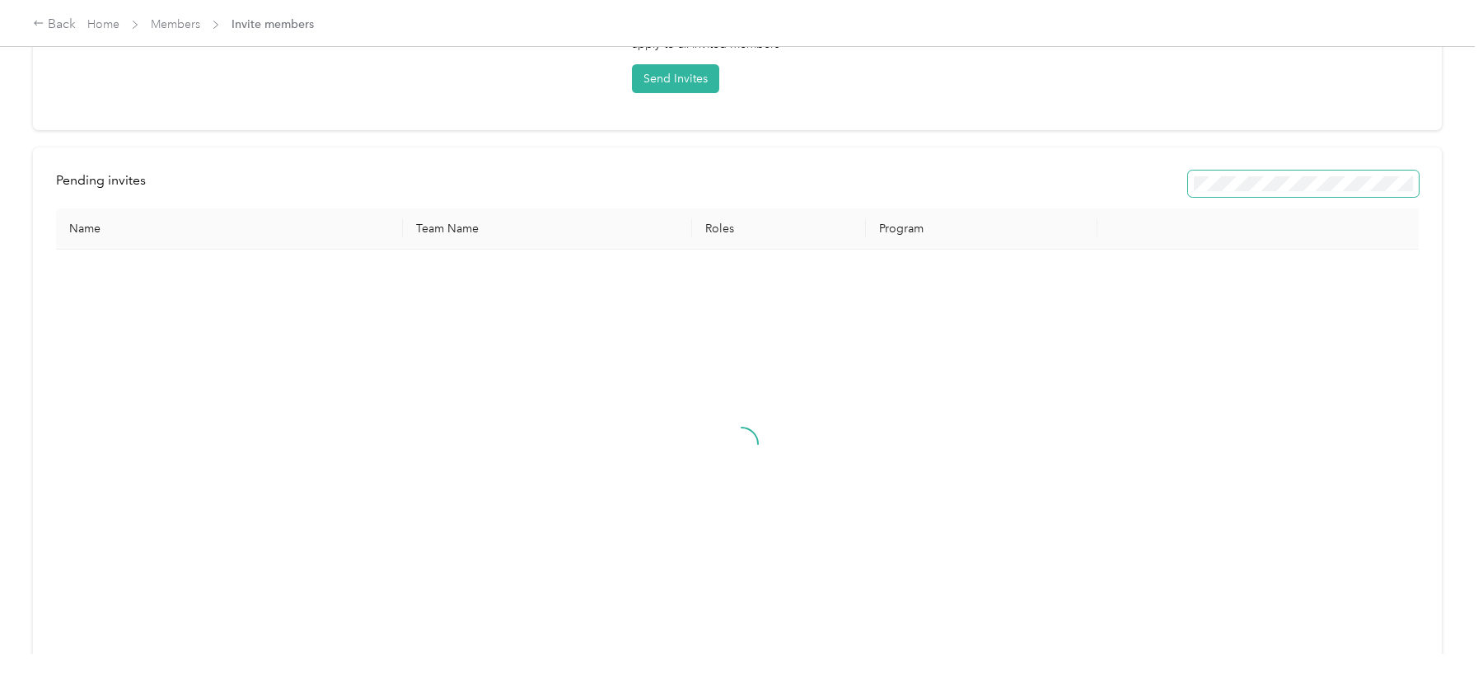
scroll to position [260, 0]
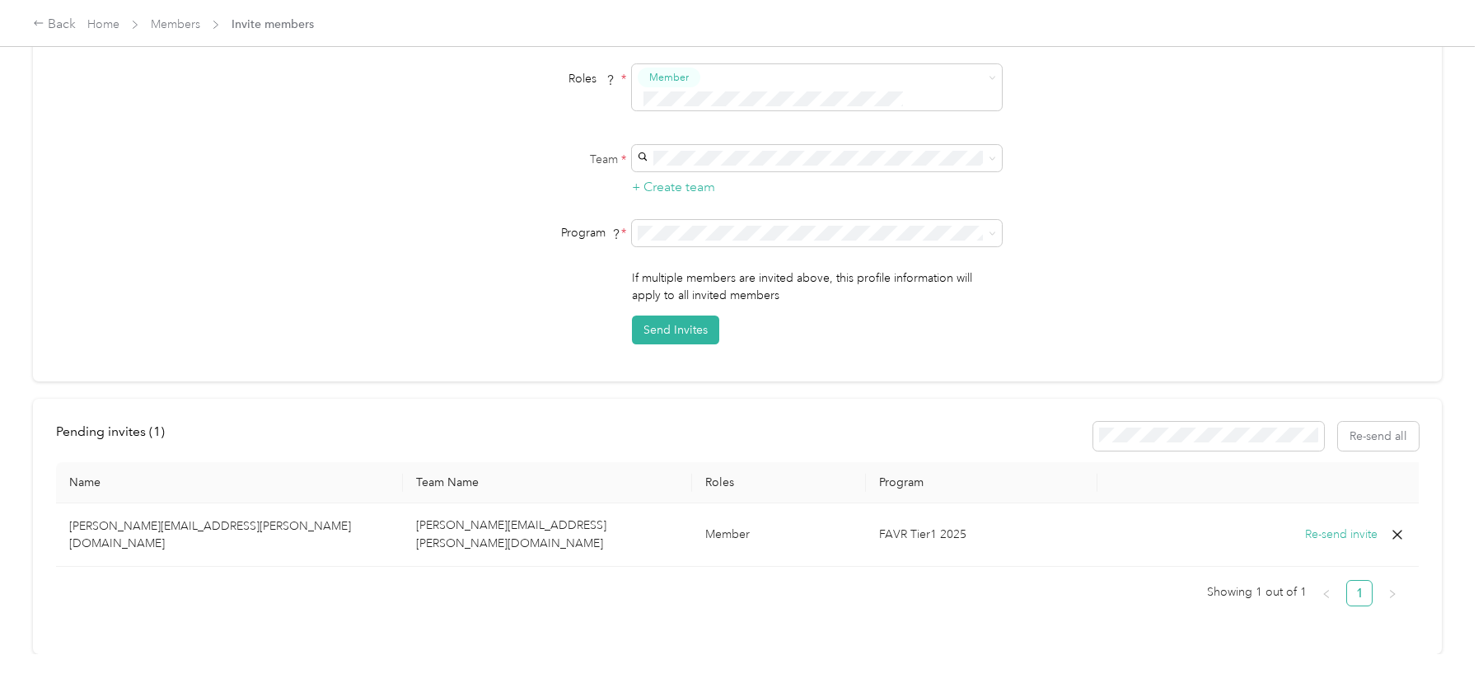
click at [1401, 530] on icon at bounding box center [1398, 535] width 10 height 10
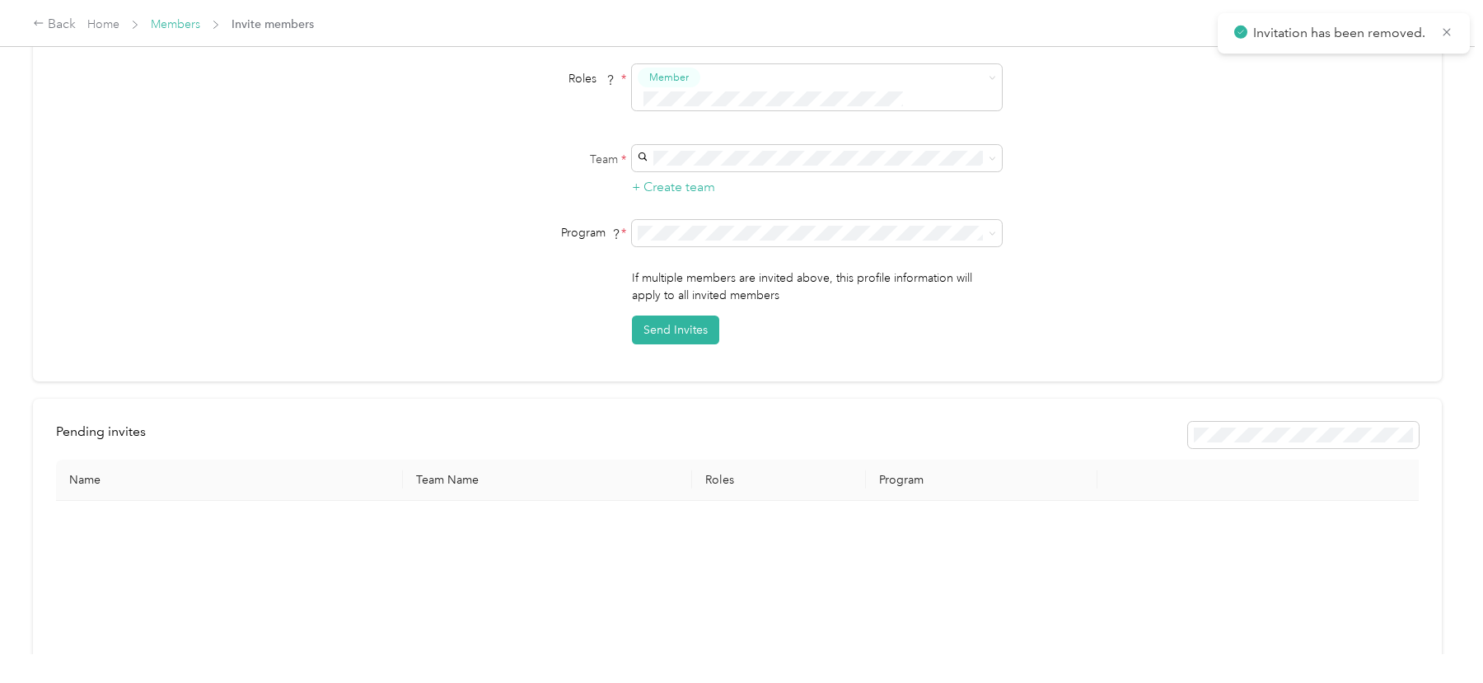
click at [182, 30] on link "Members" at bounding box center [175, 24] width 49 height 14
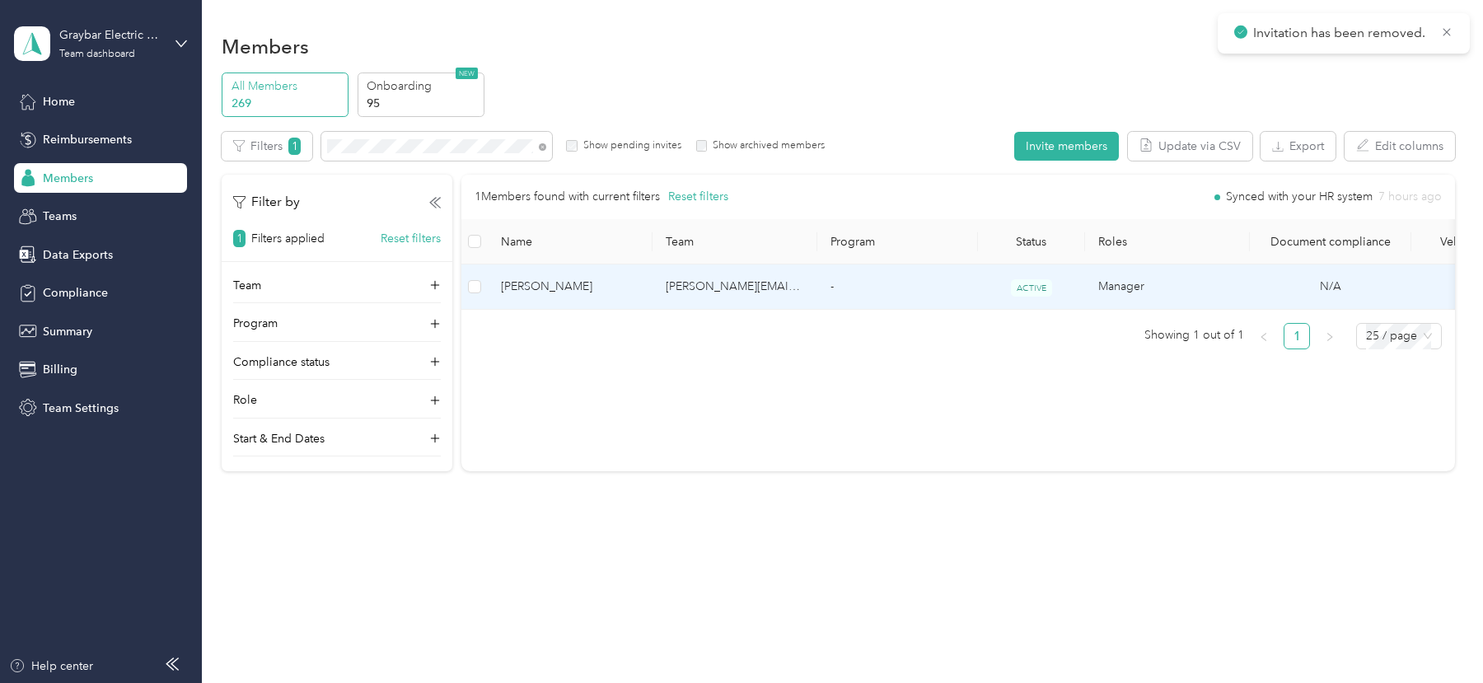
click at [800, 298] on td "[PERSON_NAME][EMAIL_ADDRESS][PERSON_NAME][DOMAIN_NAME]" at bounding box center [735, 287] width 165 height 45
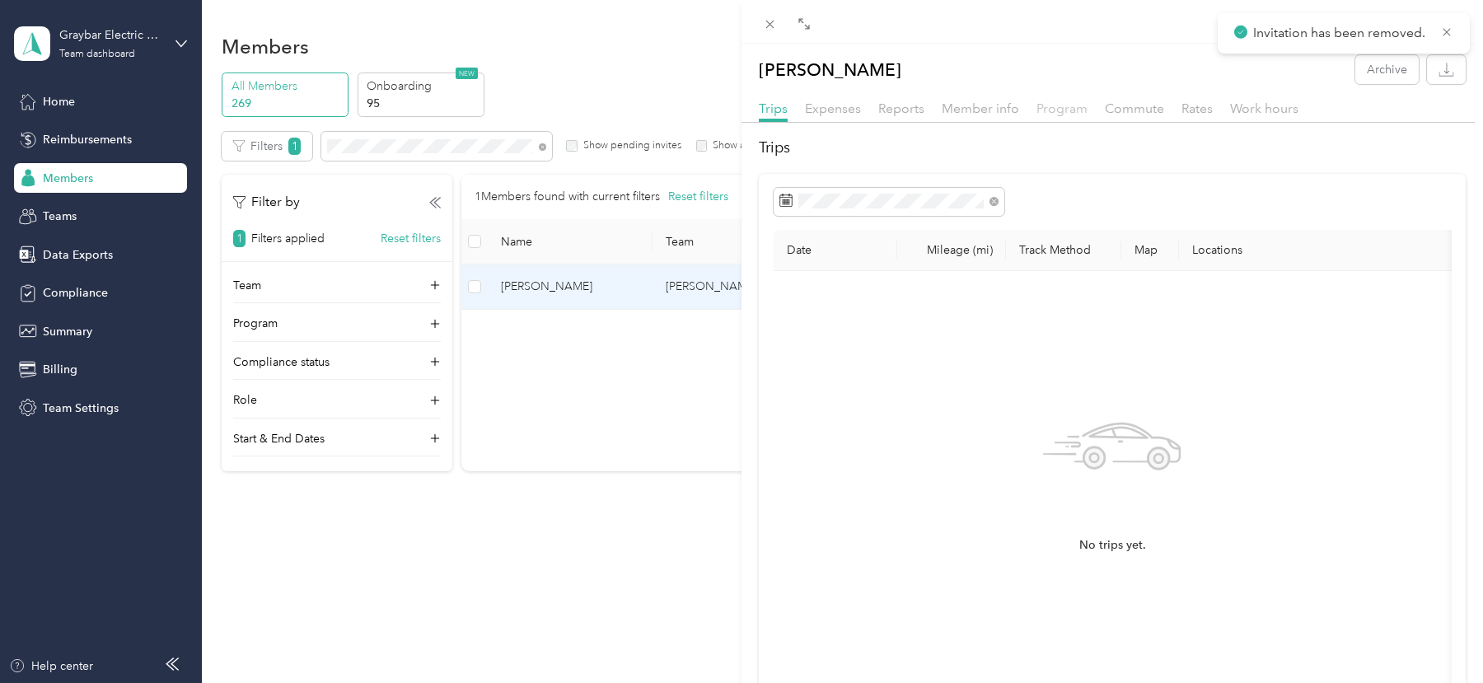
click at [1067, 114] on span "Program" at bounding box center [1062, 109] width 51 height 16
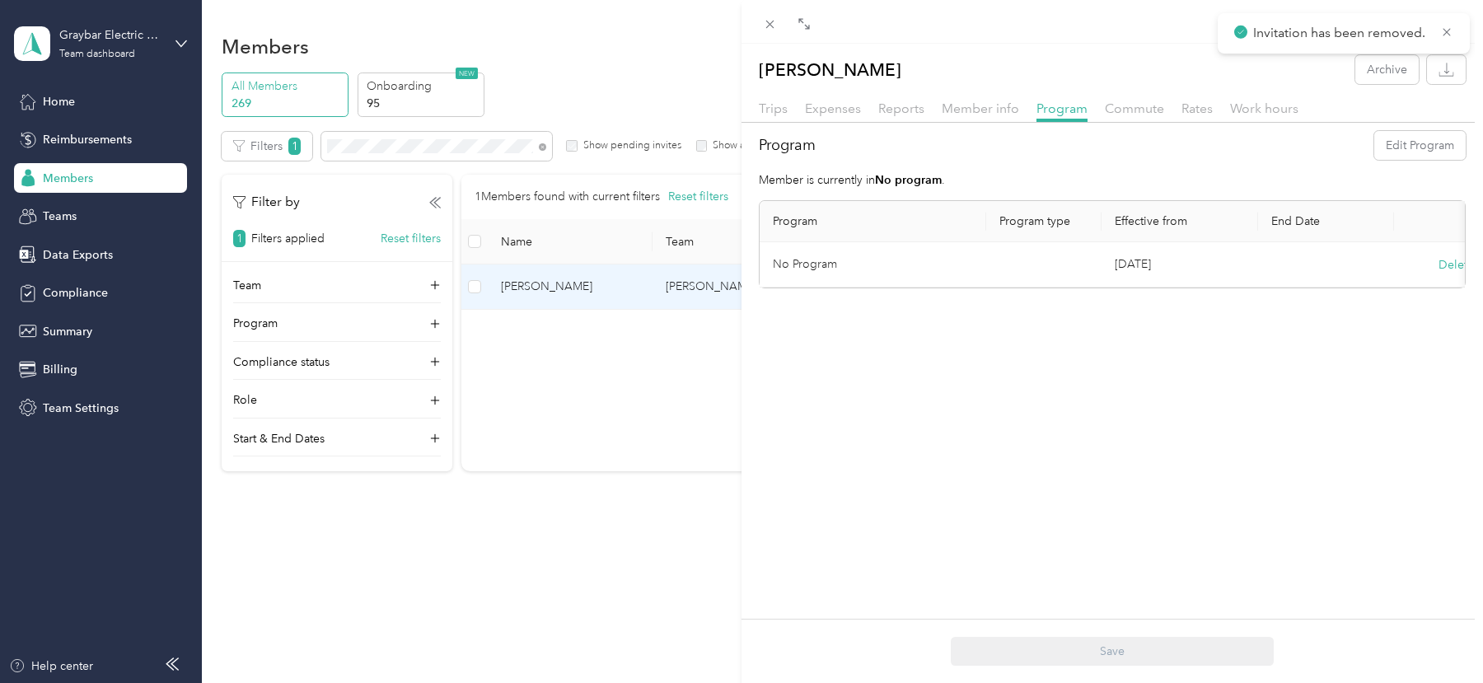
scroll to position [0, 52]
click at [1395, 260] on button "Delete" at bounding box center [1404, 264] width 35 height 17
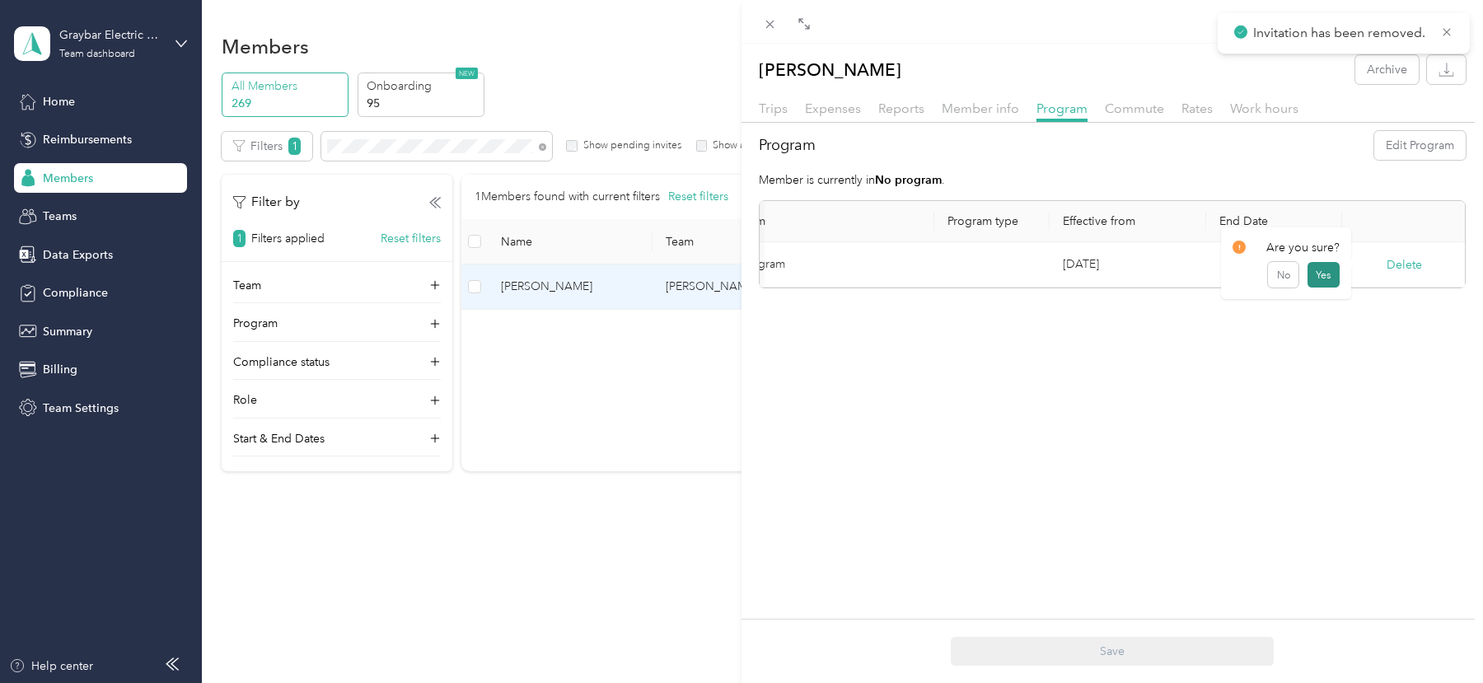
click at [1329, 274] on button "Yes" at bounding box center [1324, 275] width 32 height 26
click at [387, 157] on div "[PERSON_NAME] Archive Trips Expenses Reports Member info Program Commute Rates …" at bounding box center [741, 341] width 1483 height 683
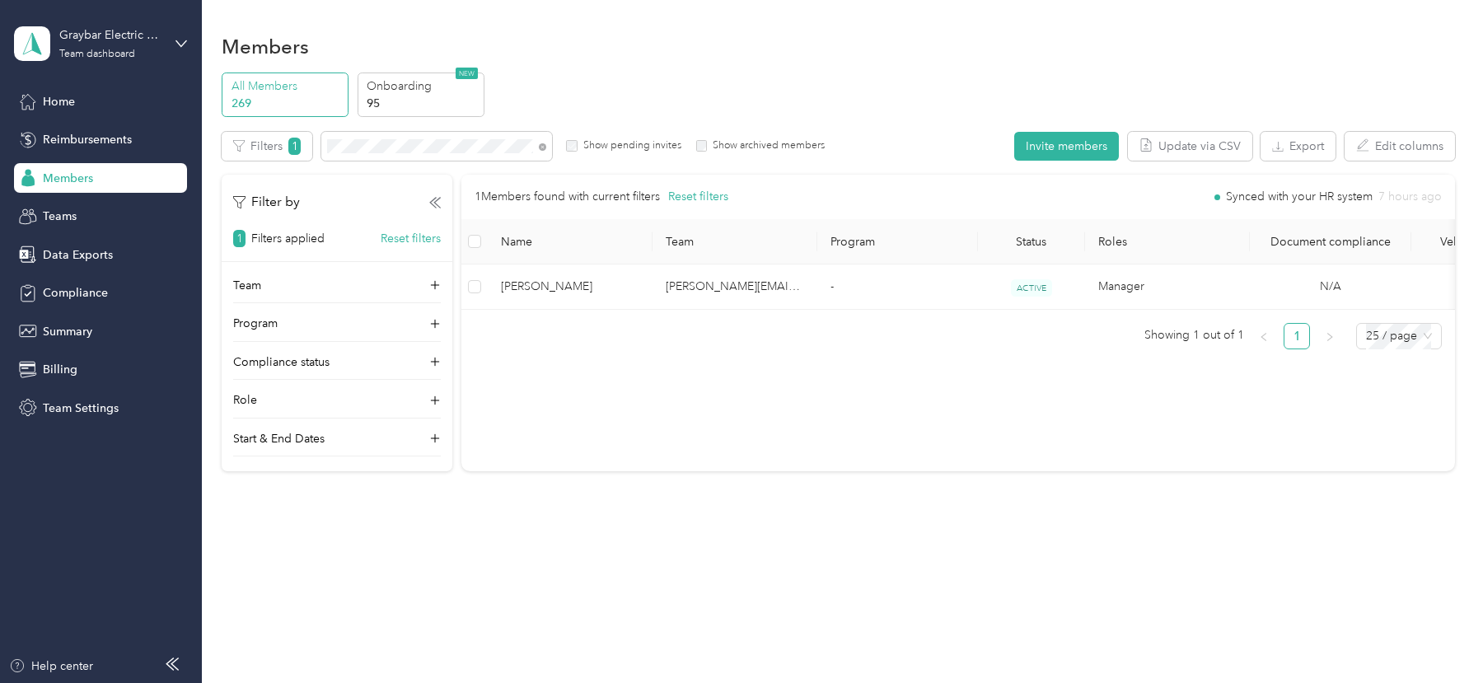
click at [372, 147] on div at bounding box center [741, 341] width 1483 height 683
click at [836, 293] on td "-" at bounding box center [897, 287] width 161 height 45
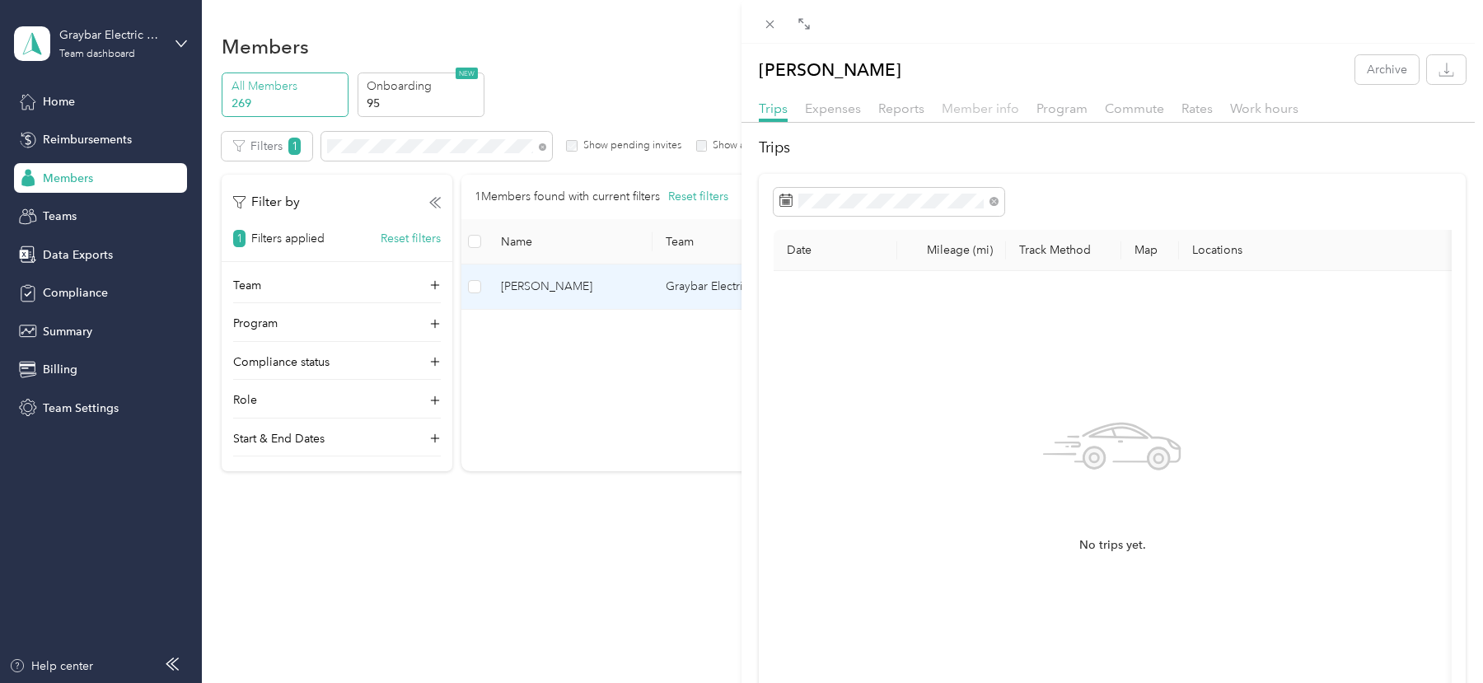
click at [986, 108] on span "Member info" at bounding box center [980, 109] width 77 height 16
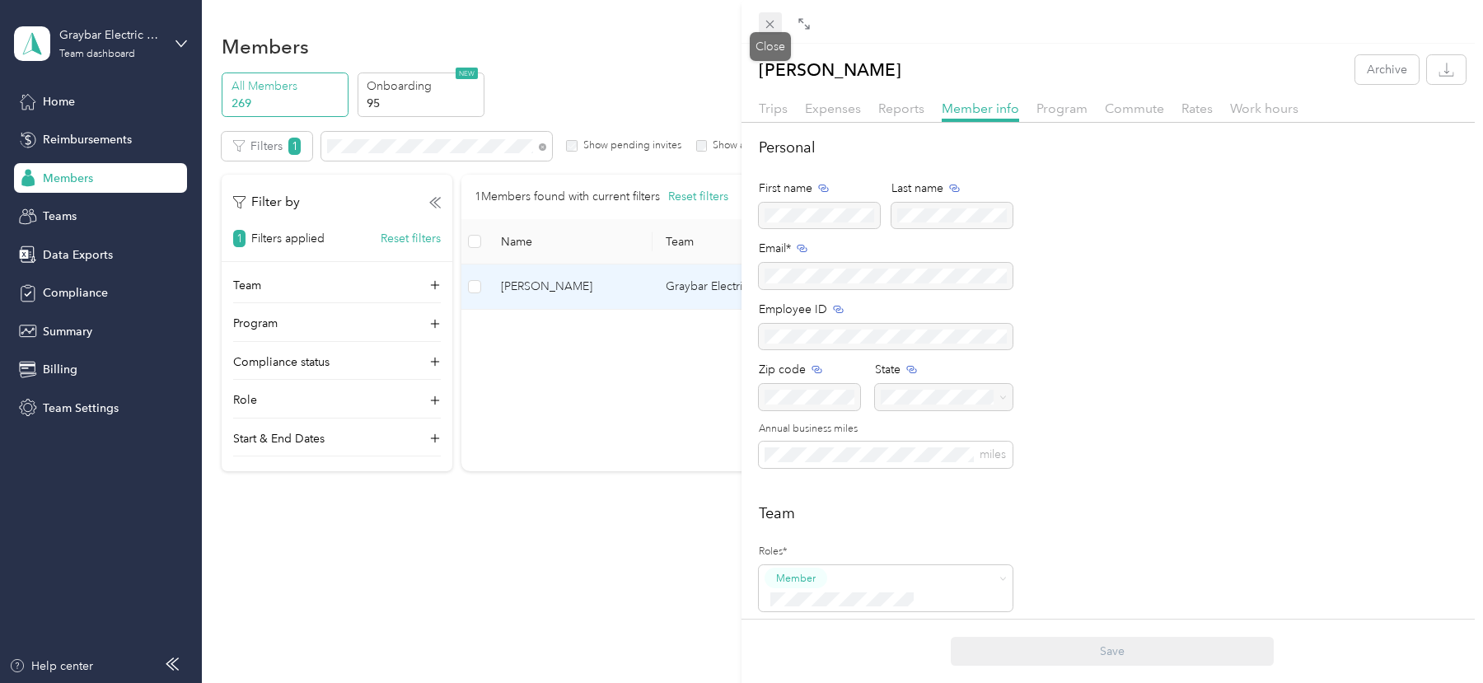
click at [777, 17] on span at bounding box center [770, 23] width 23 height 23
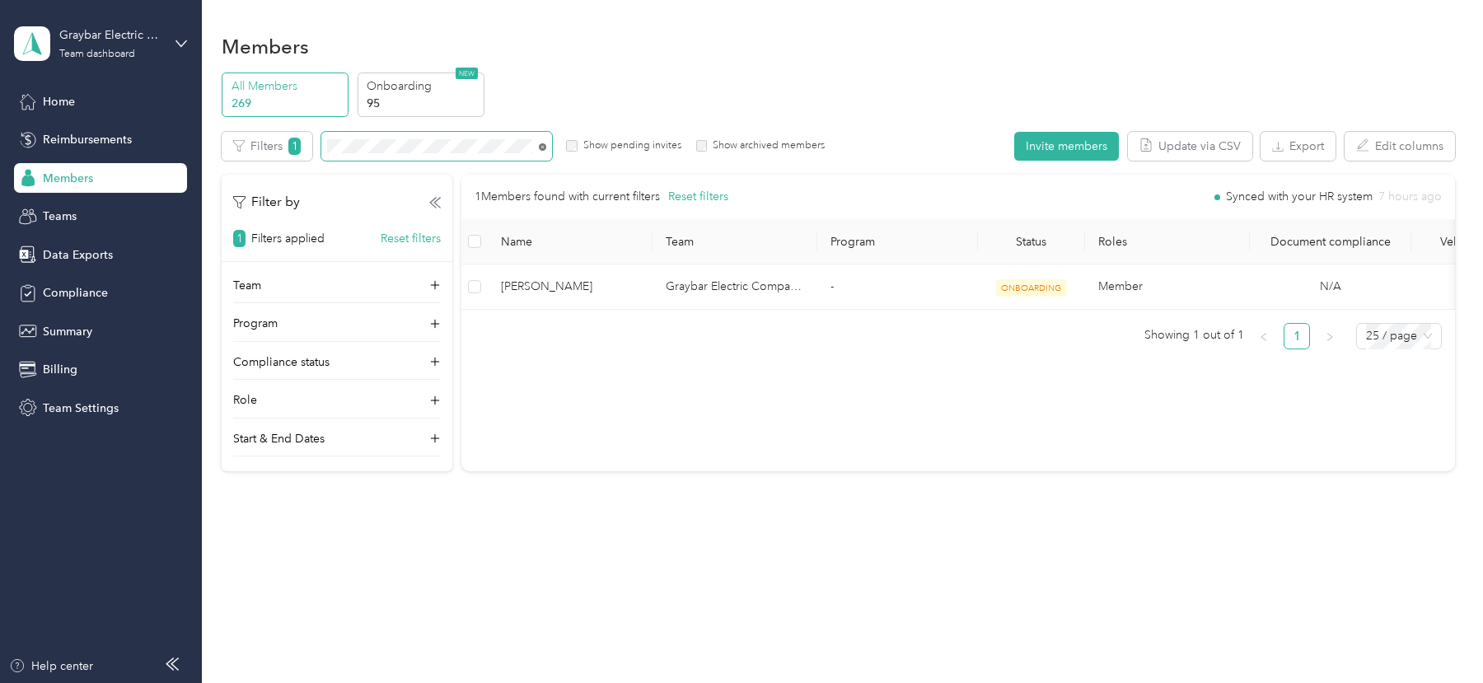
click at [542, 143] on icon at bounding box center [542, 146] width 7 height 7
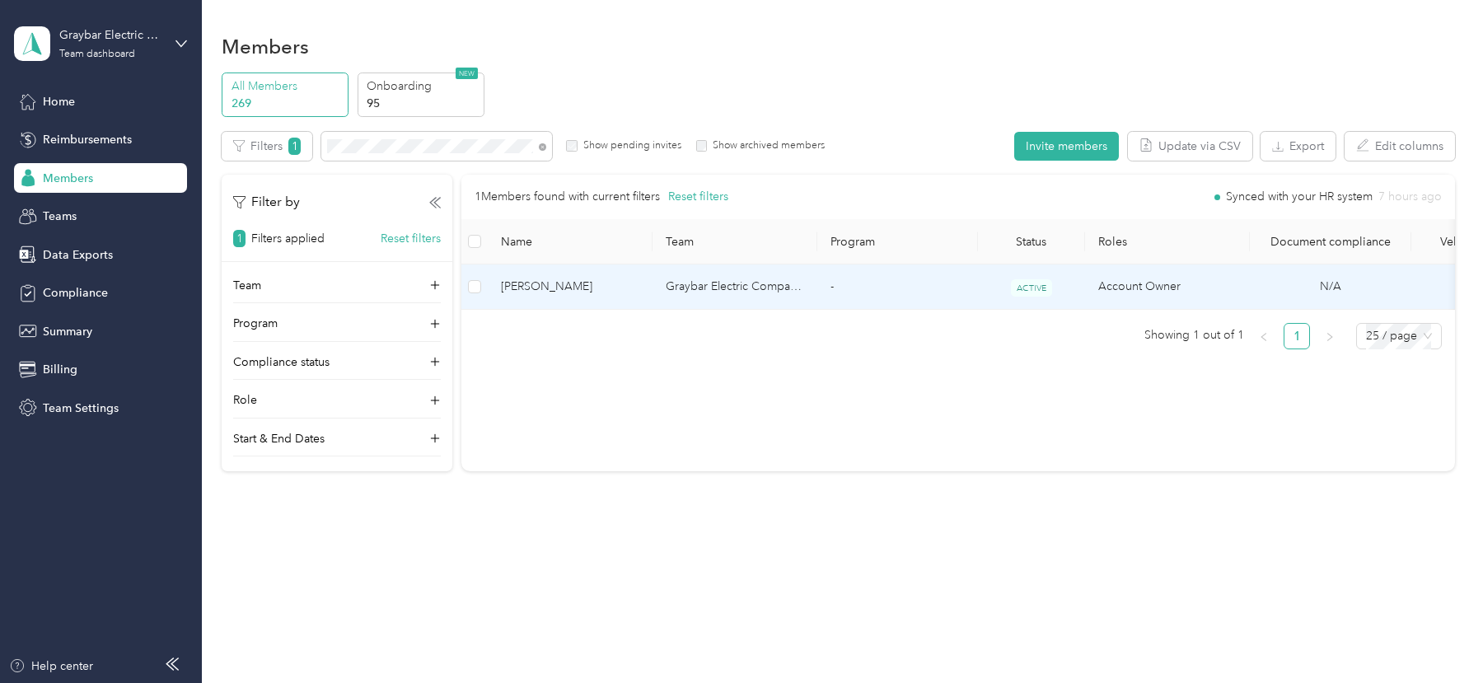
click at [866, 294] on td "-" at bounding box center [897, 287] width 161 height 45
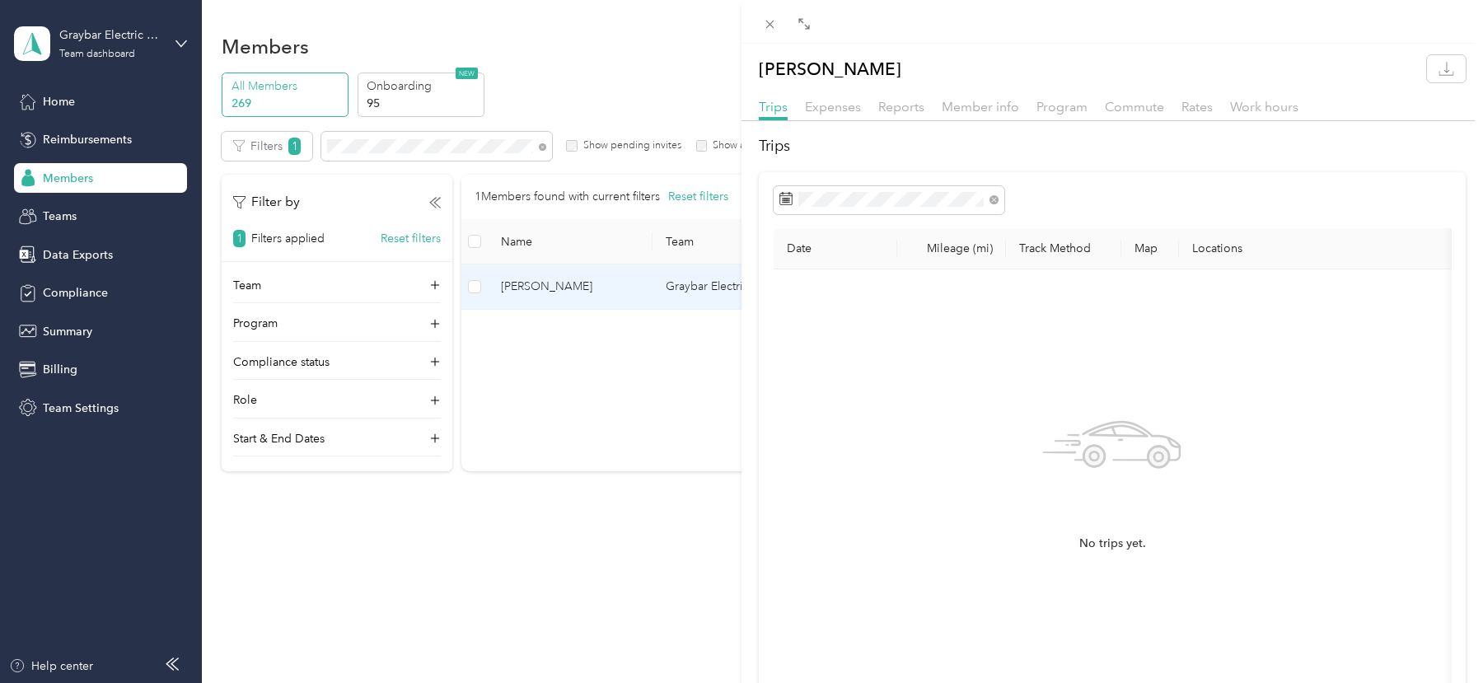
click at [996, 97] on div "Member info" at bounding box center [980, 107] width 77 height 21
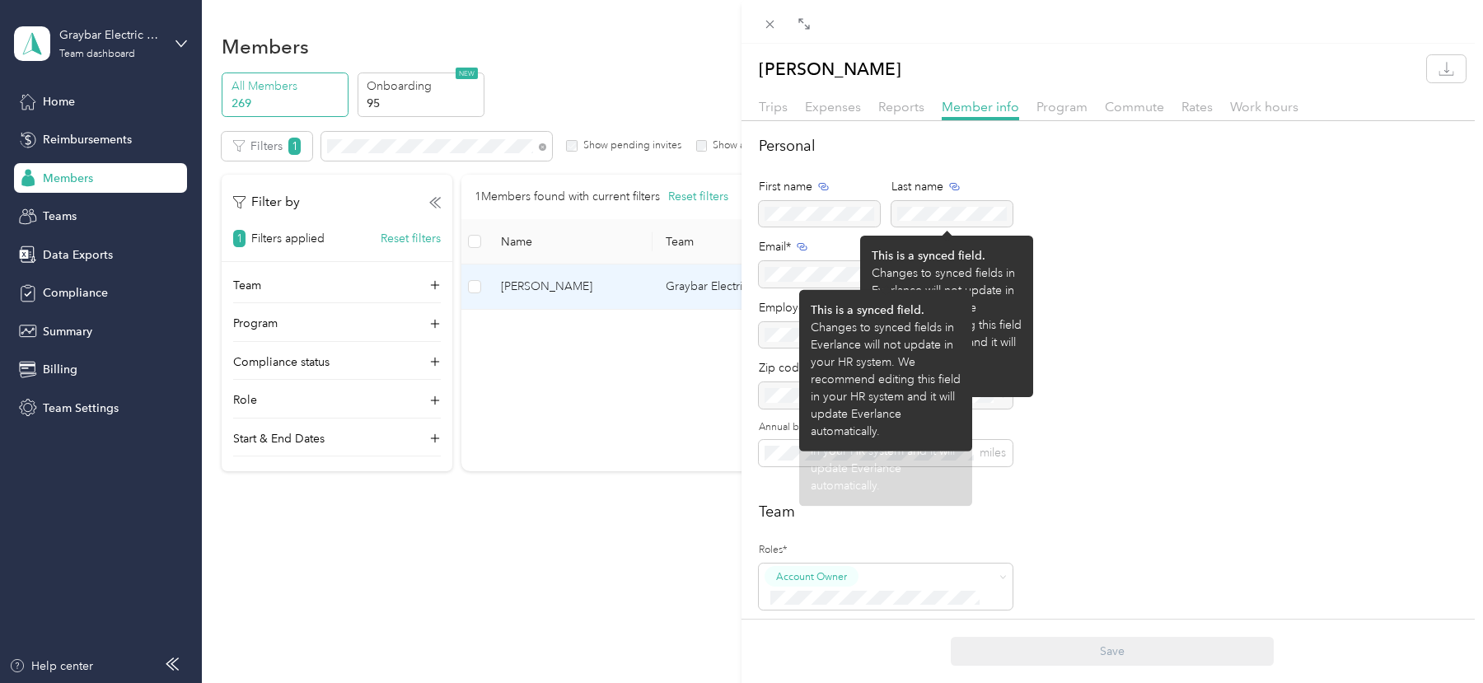
click at [814, 268] on div at bounding box center [886, 274] width 254 height 26
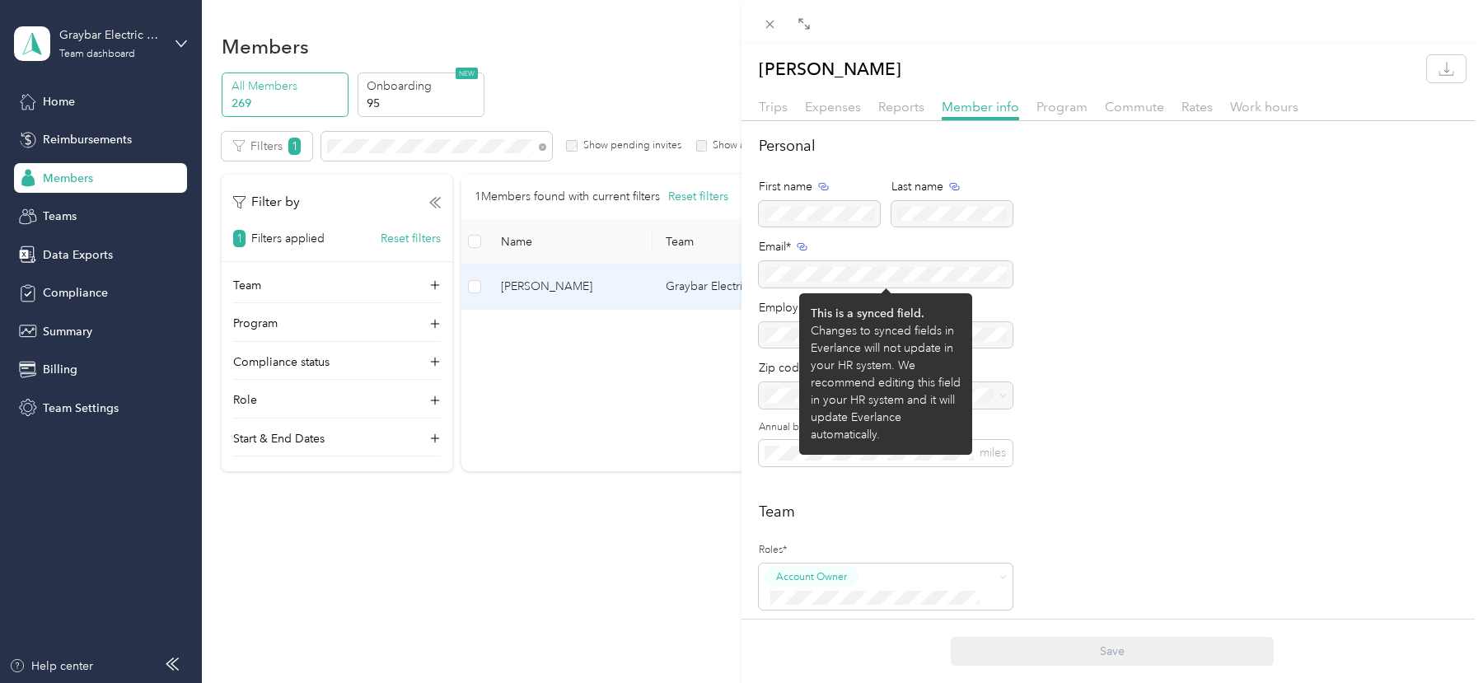
click at [814, 268] on div at bounding box center [886, 274] width 254 height 26
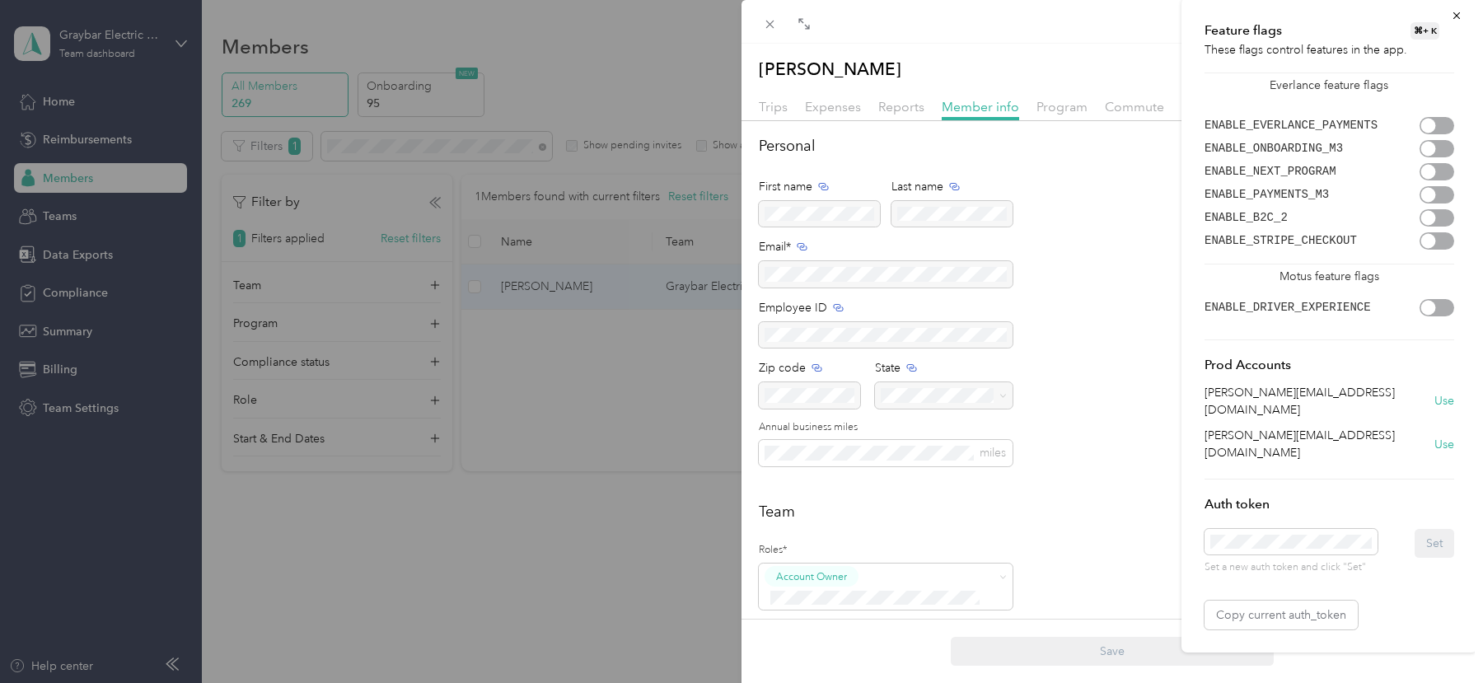
scroll to position [0, 1731]
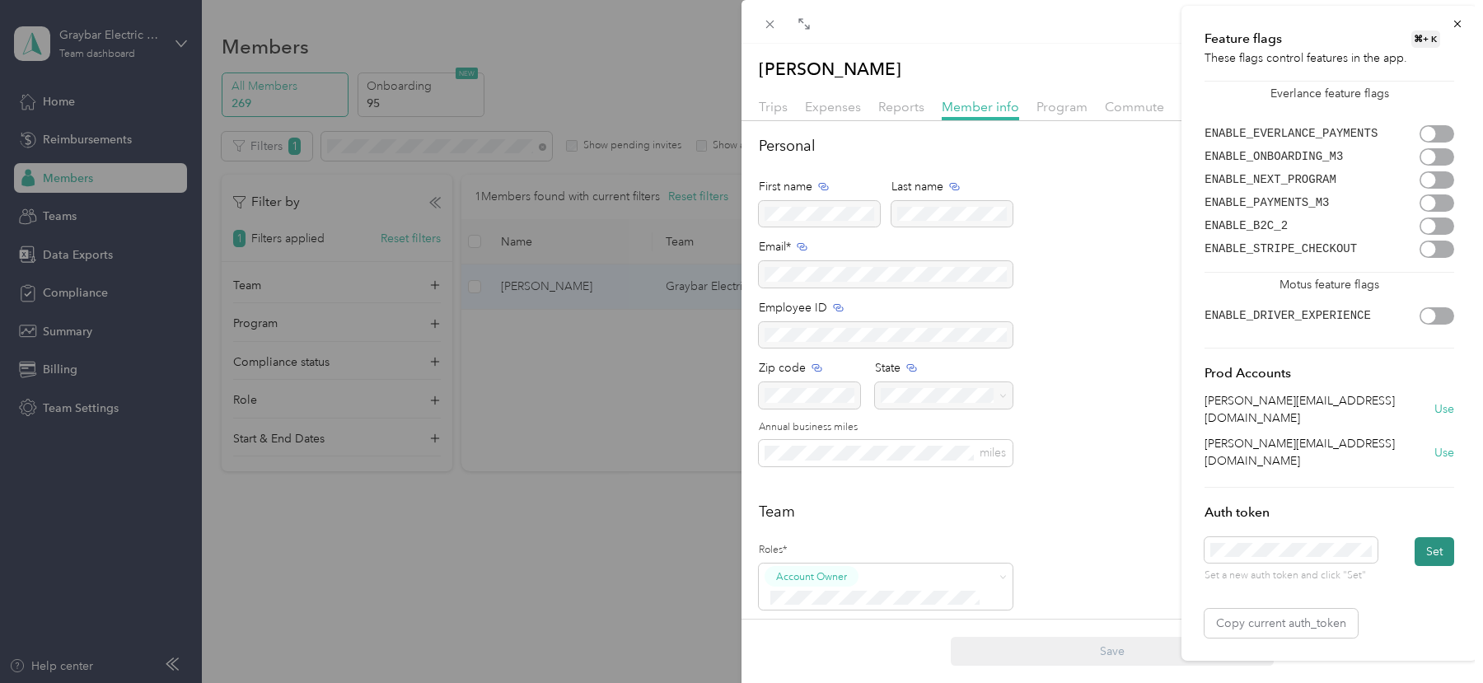
click at [1431, 537] on button "Set" at bounding box center [1435, 551] width 40 height 29
